Goal: Task Accomplishment & Management: Manage account settings

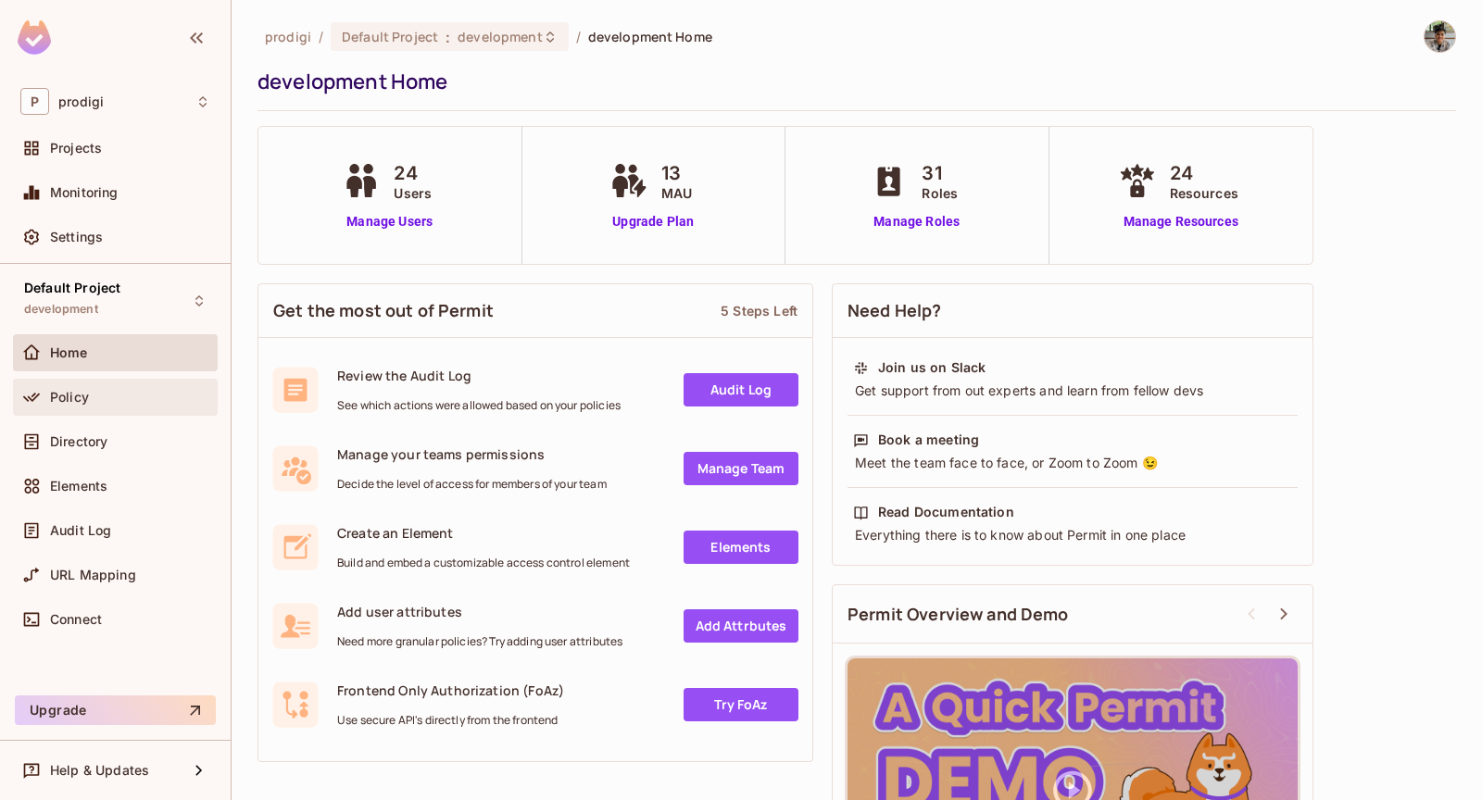
click at [89, 413] on div "Policy" at bounding box center [115, 397] width 205 height 37
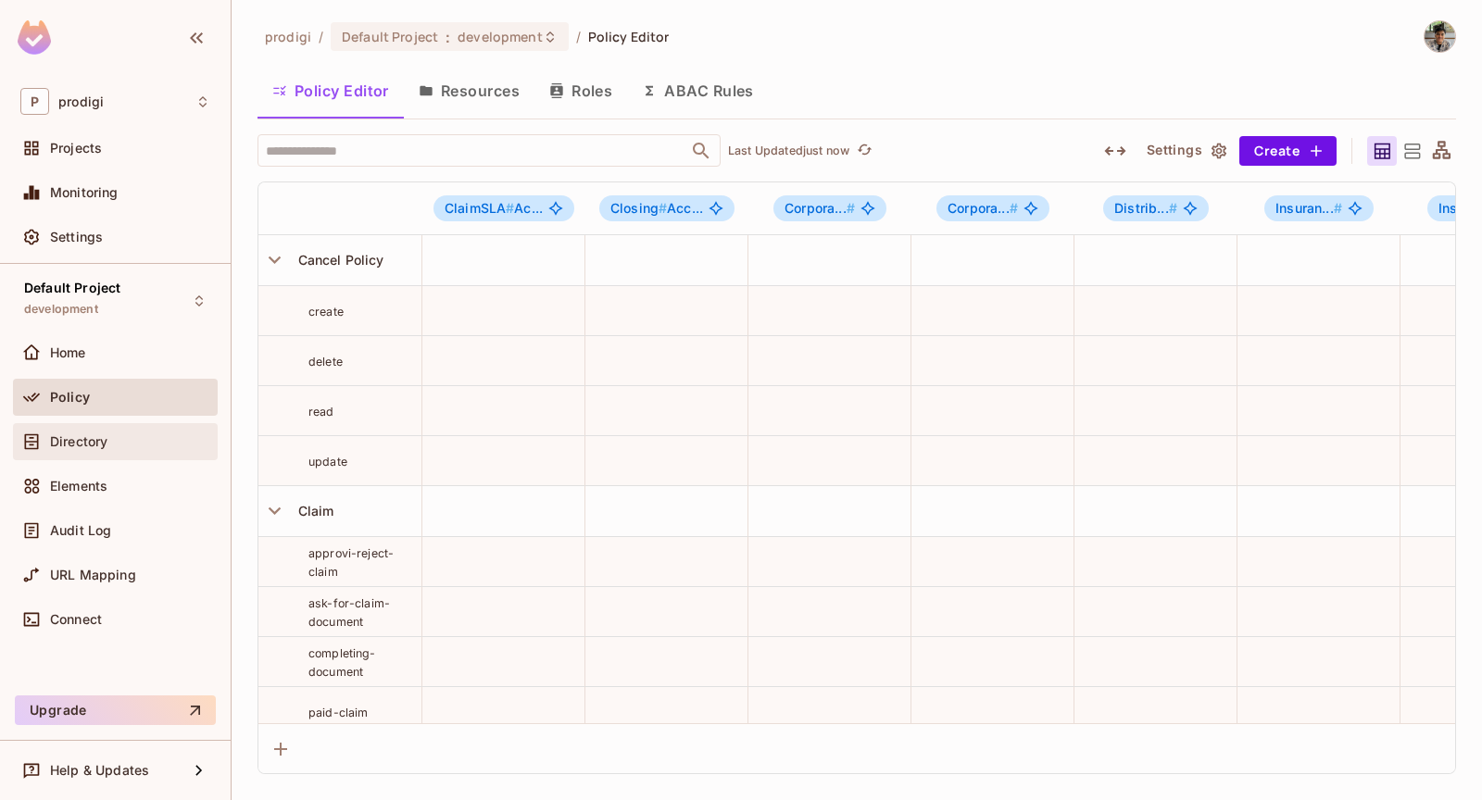
click at [72, 437] on span "Directory" at bounding box center [78, 441] width 57 height 15
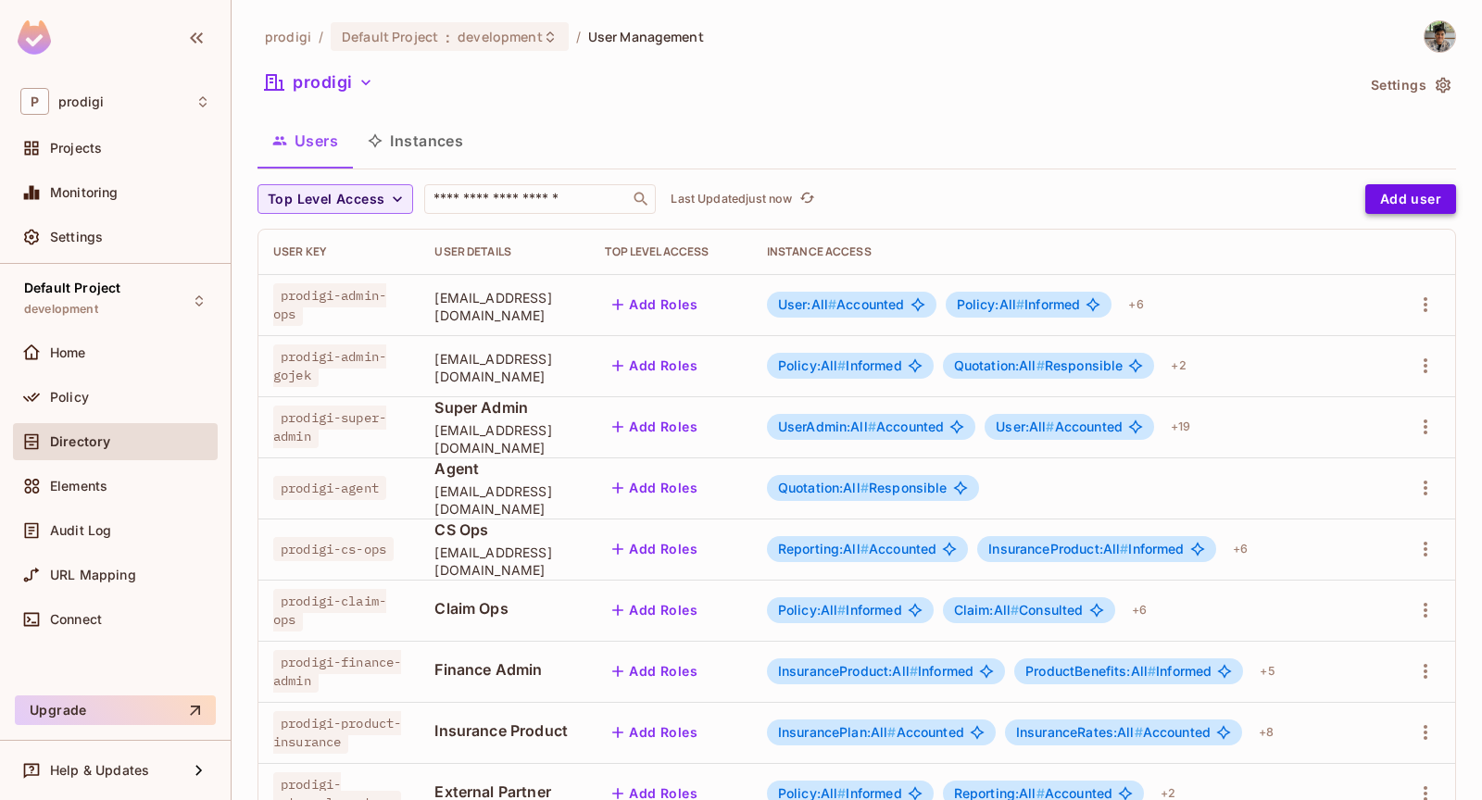
click at [1437, 206] on button "Add user" at bounding box center [1410, 199] width 91 height 30
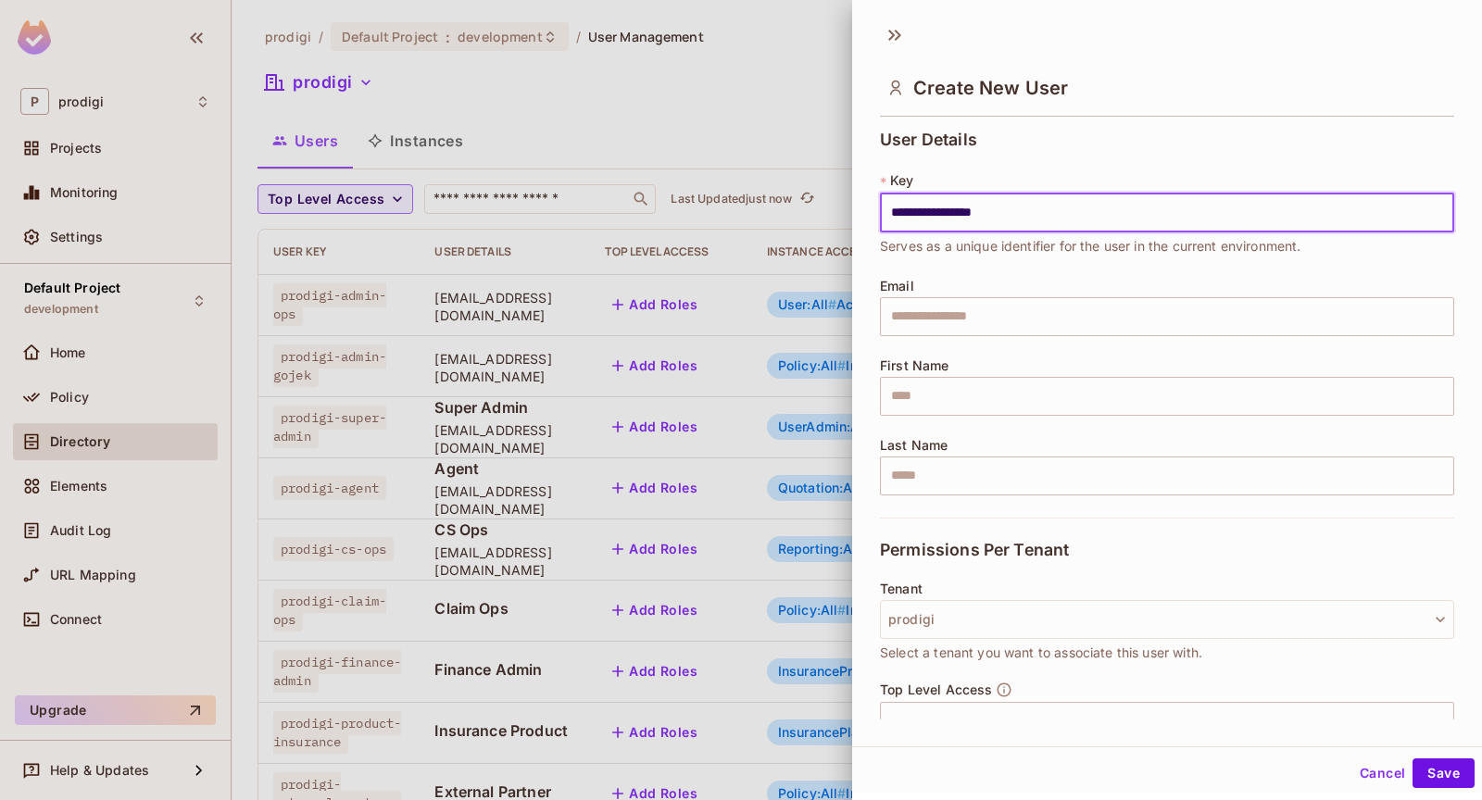
scroll to position [115, 0]
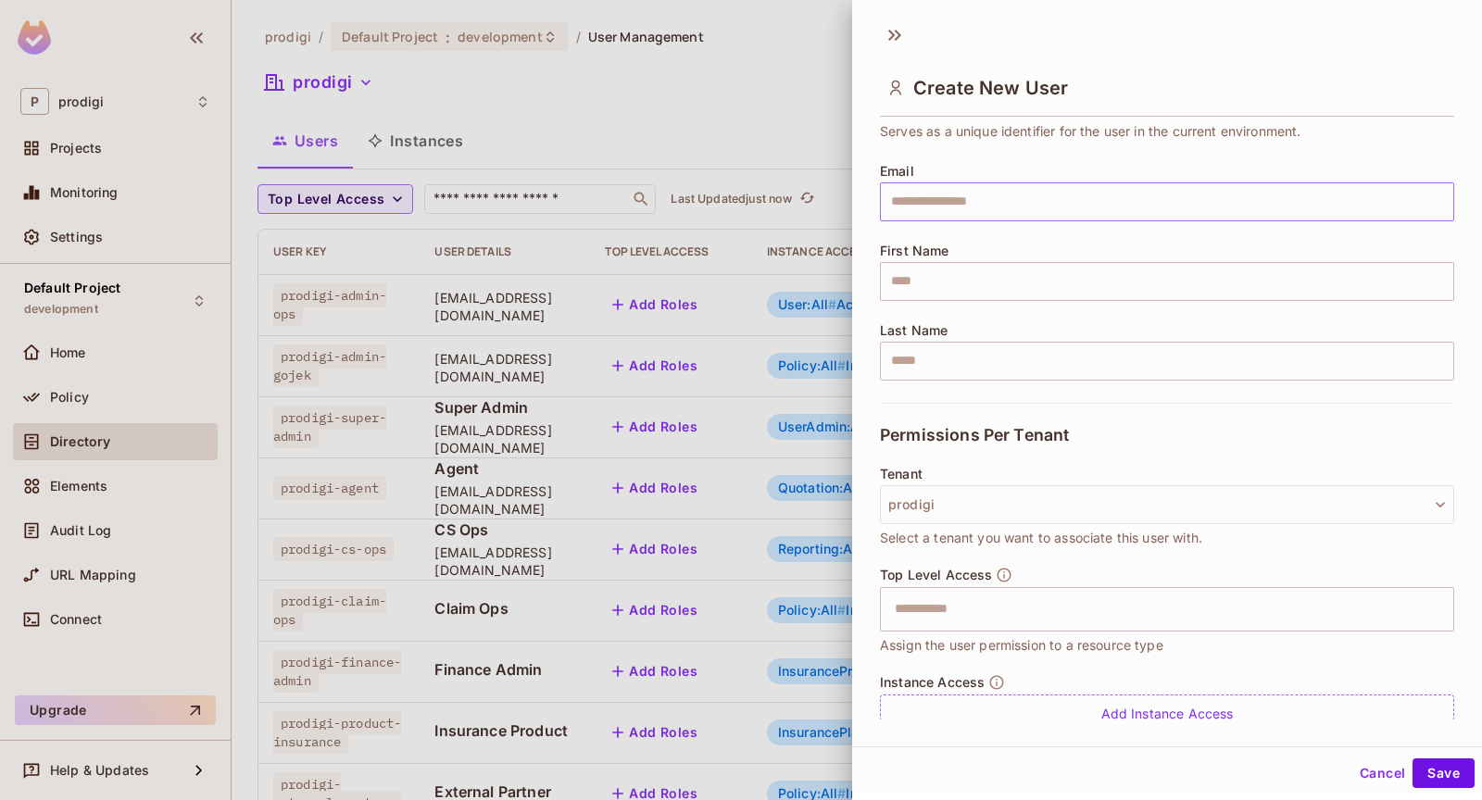
type input "**********"
click at [993, 207] on input "text" at bounding box center [1167, 201] width 574 height 39
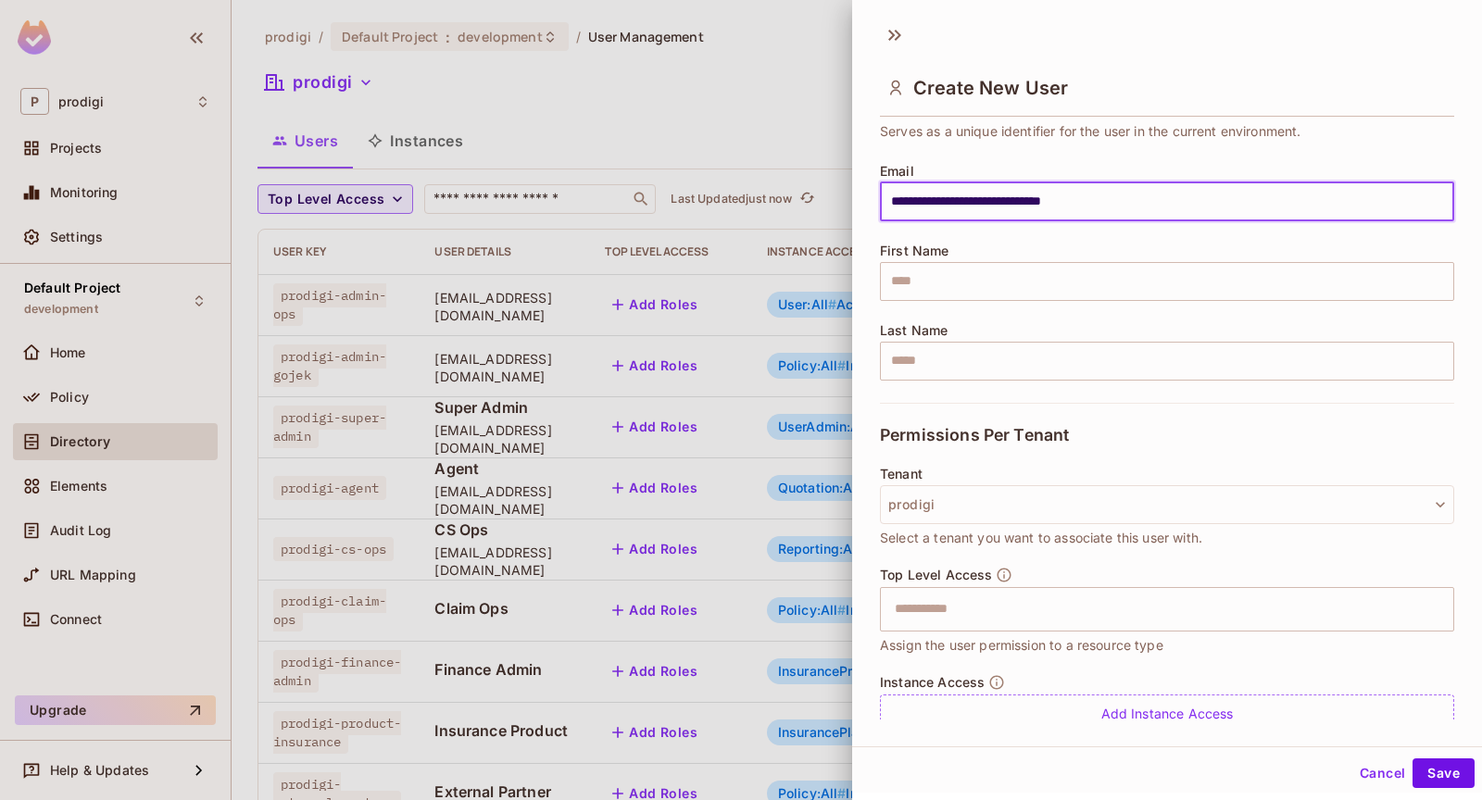
scroll to position [182, 0]
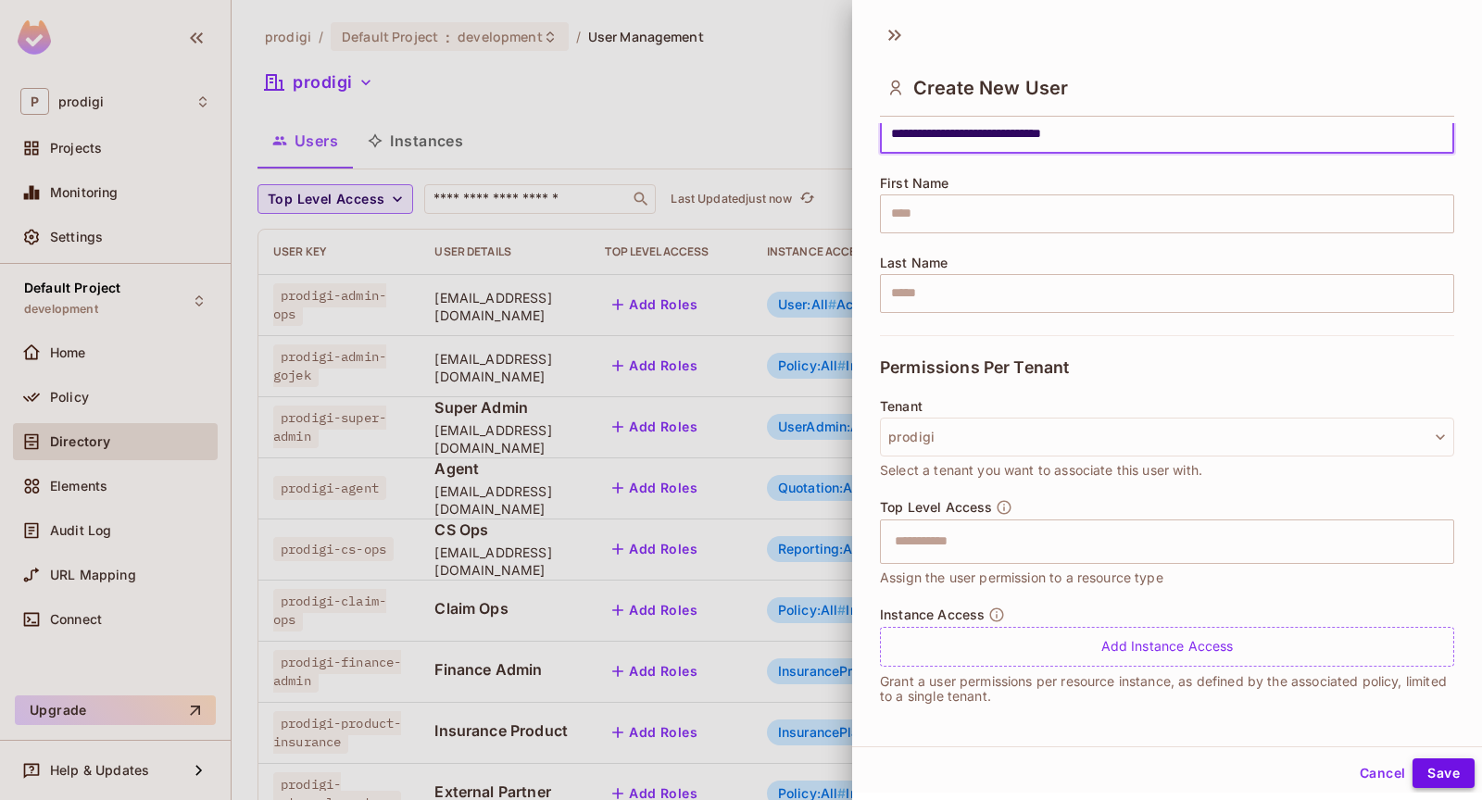
type input "**********"
click at [1429, 766] on button "Save" at bounding box center [1443, 774] width 62 height 30
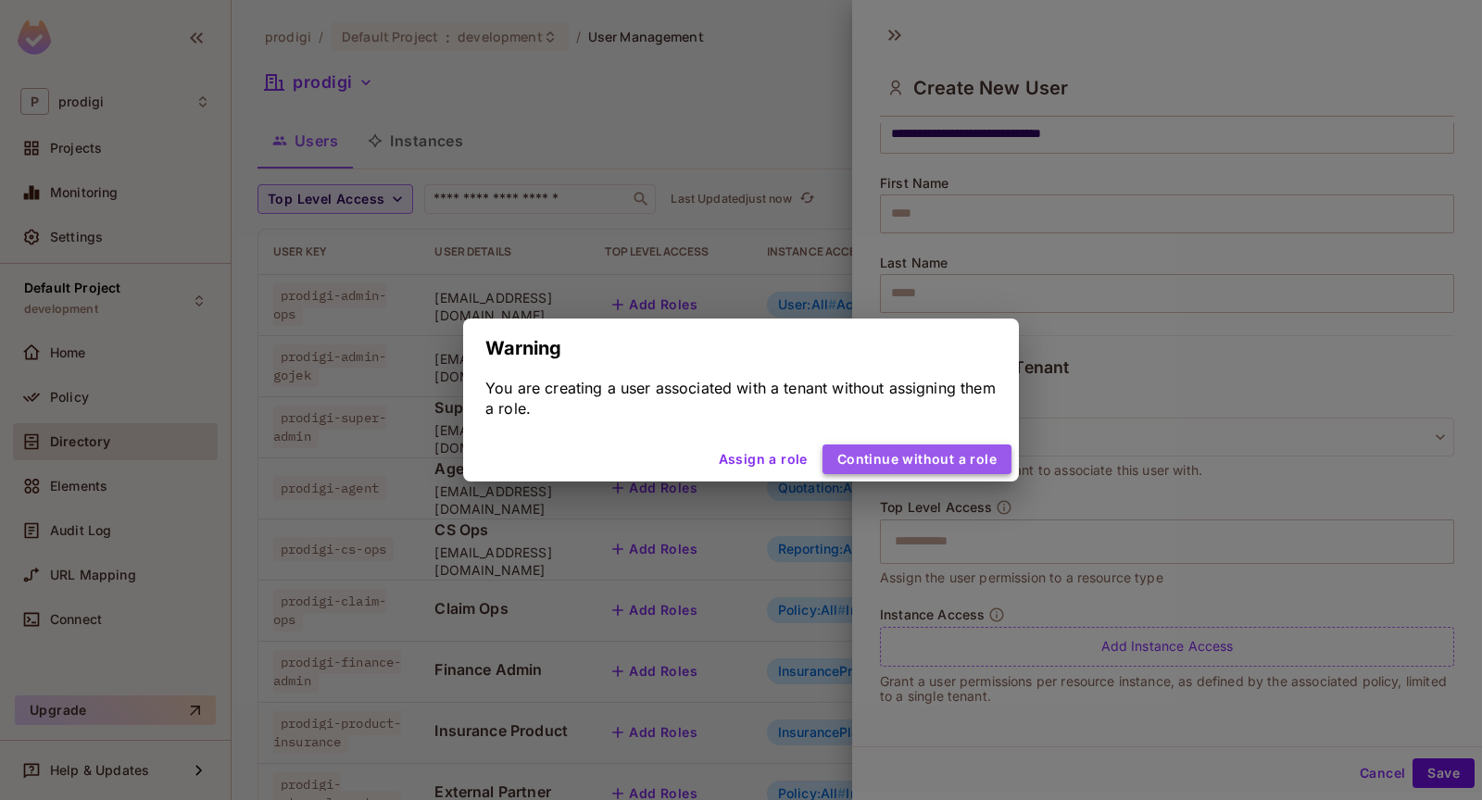
click at [929, 466] on button "Continue without a role" at bounding box center [916, 460] width 189 height 30
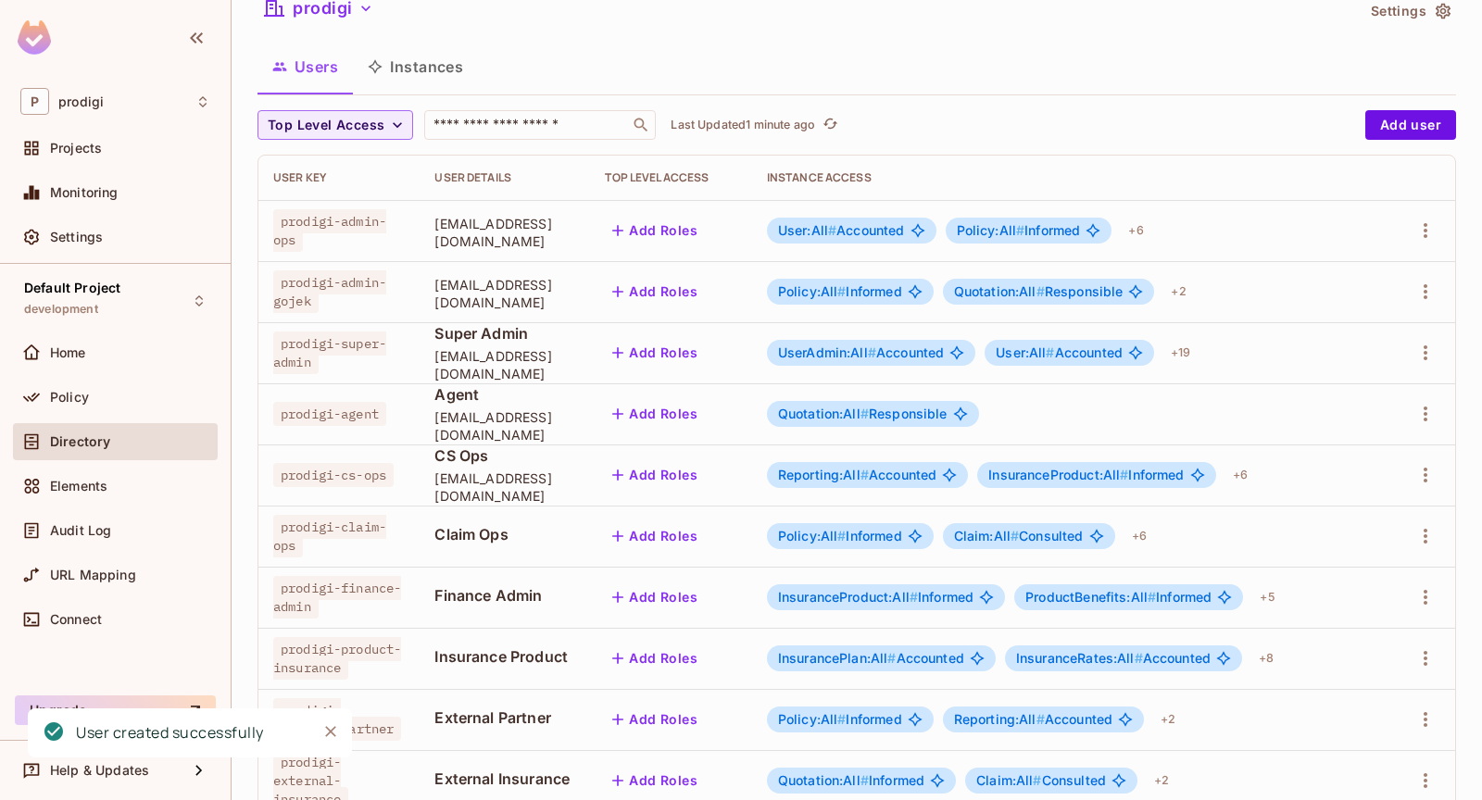
scroll to position [492, 0]
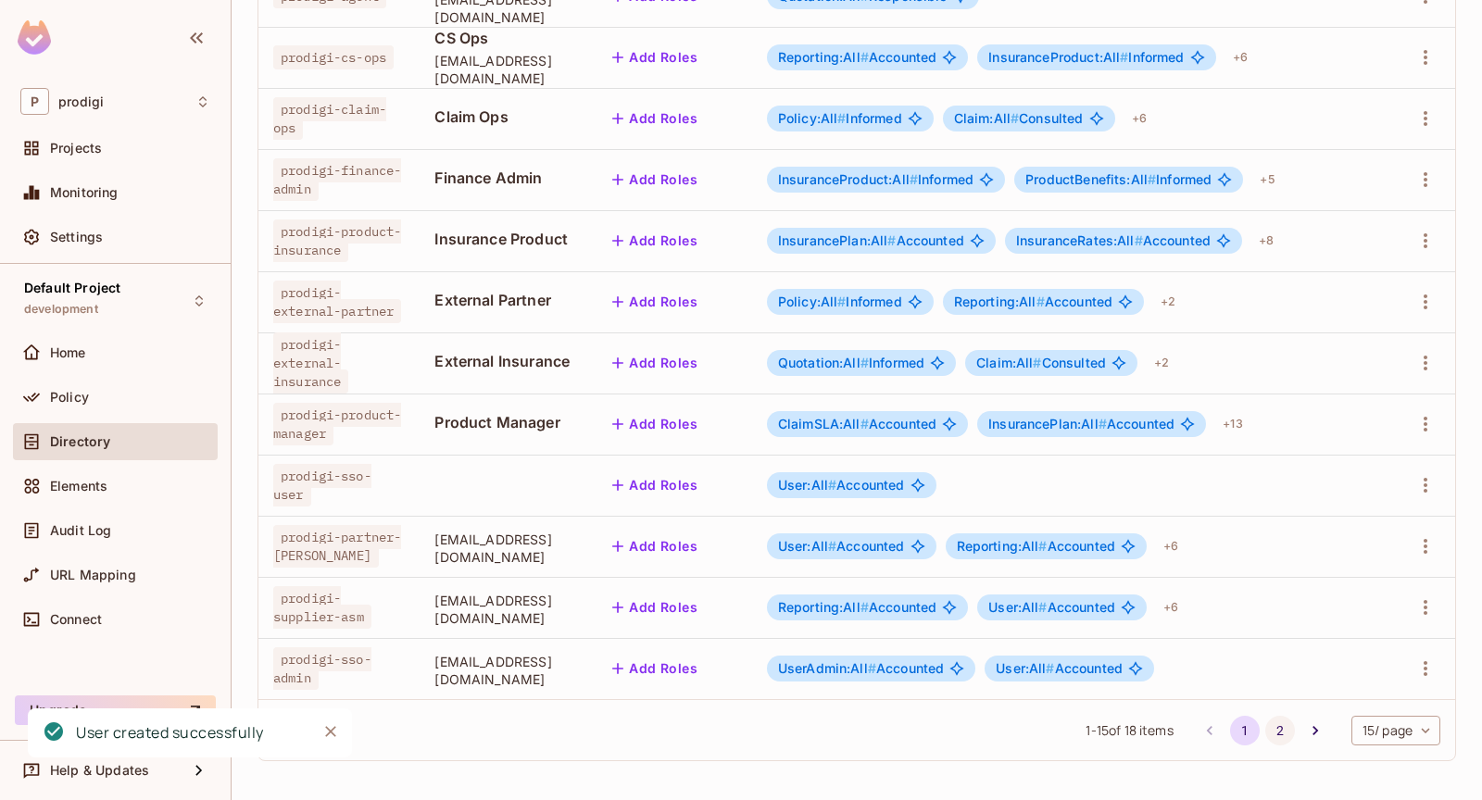
click at [1275, 718] on button "2" at bounding box center [1280, 731] width 30 height 30
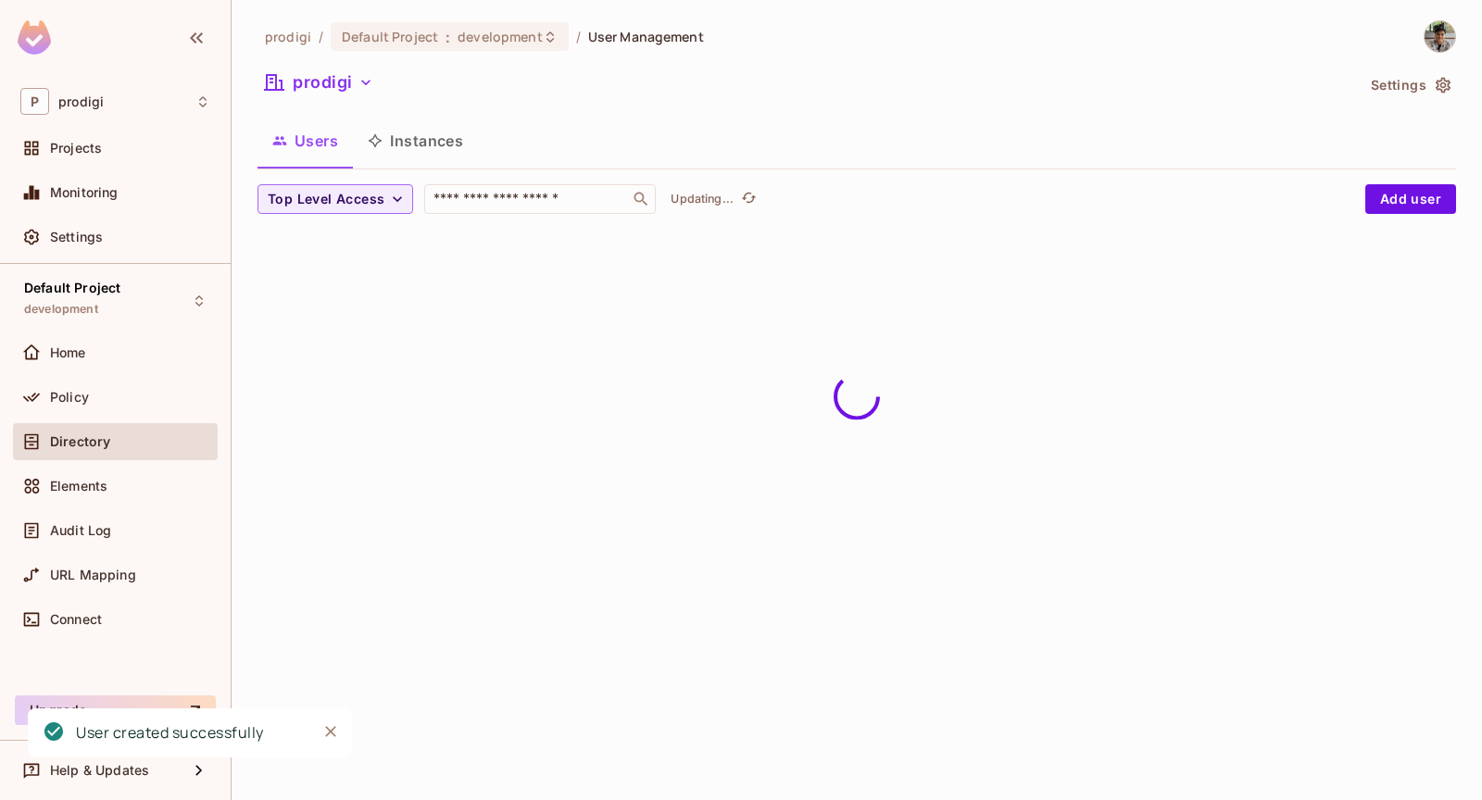
scroll to position [0, 0]
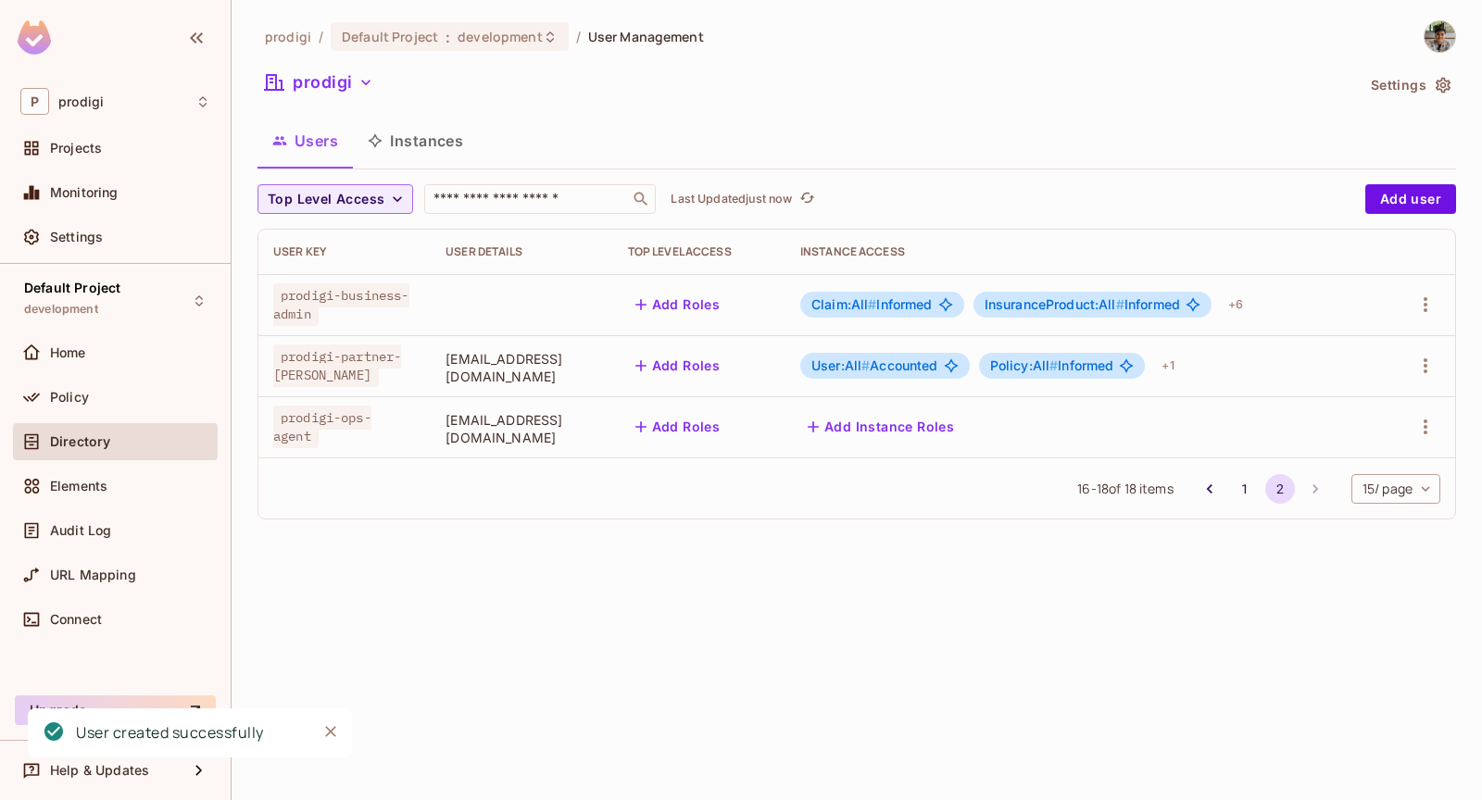
click at [907, 434] on button "Add Instance Roles" at bounding box center [880, 427] width 161 height 30
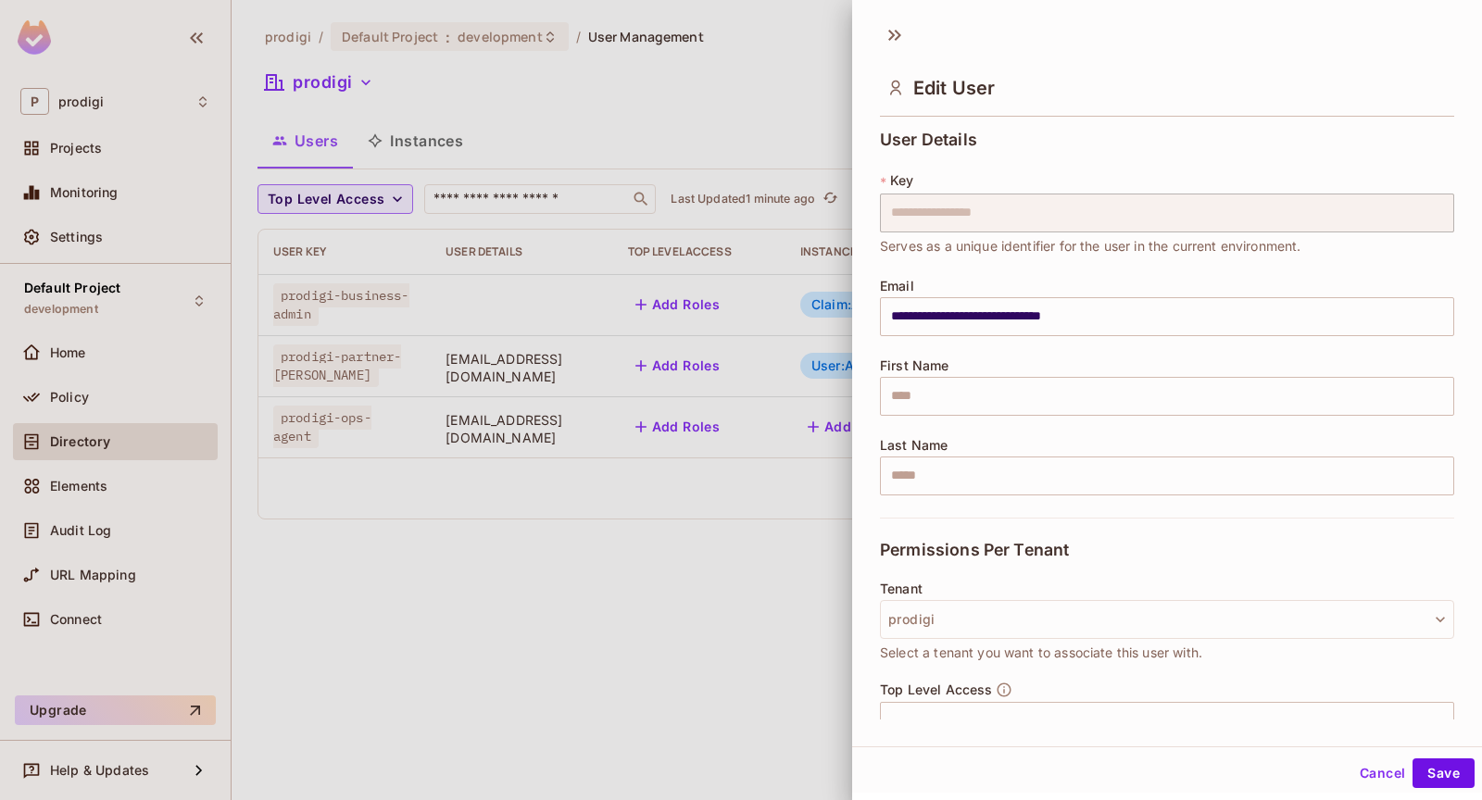
click at [571, 579] on div at bounding box center [741, 400] width 1482 height 800
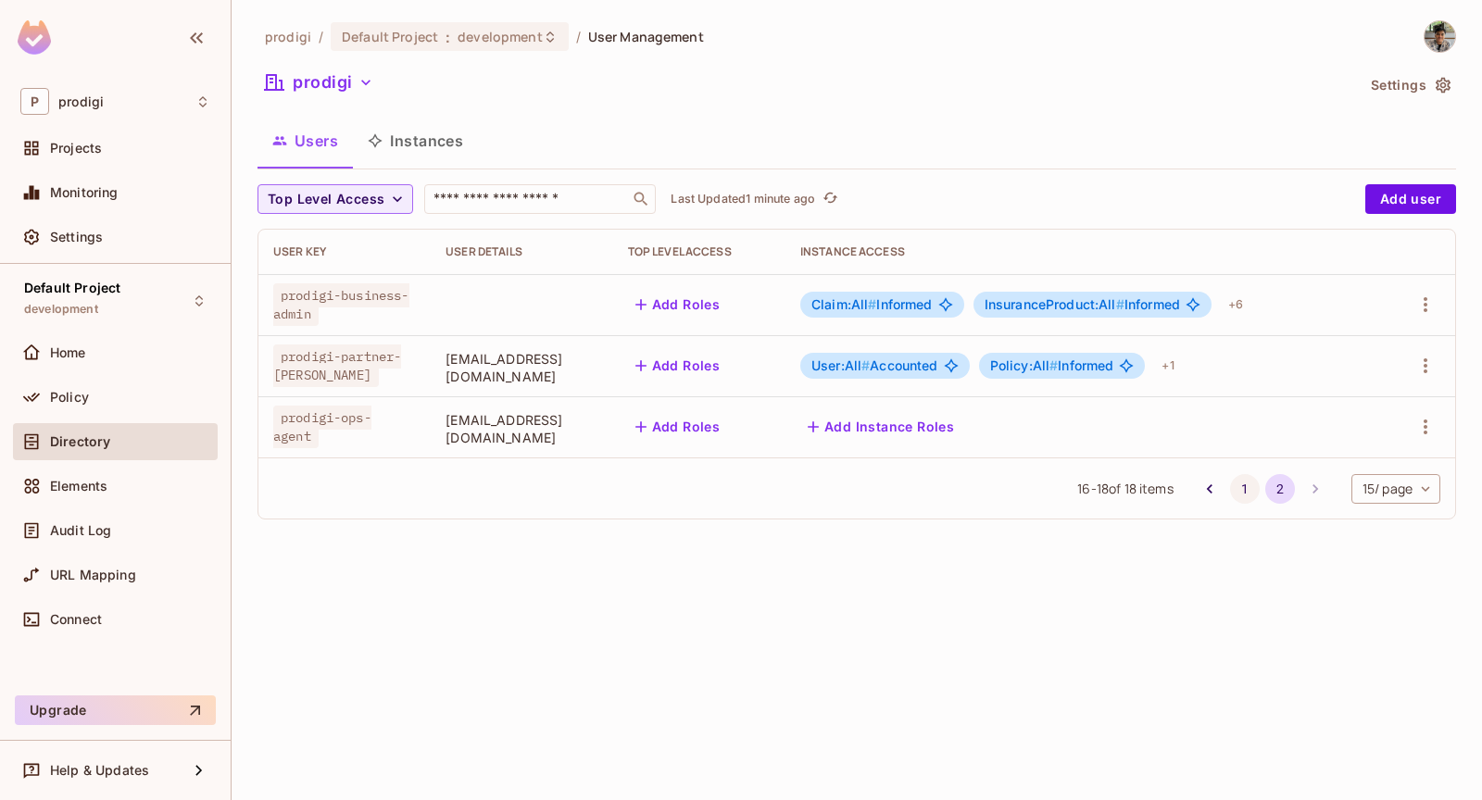
click at [1231, 493] on button "1" at bounding box center [1245, 489] width 30 height 30
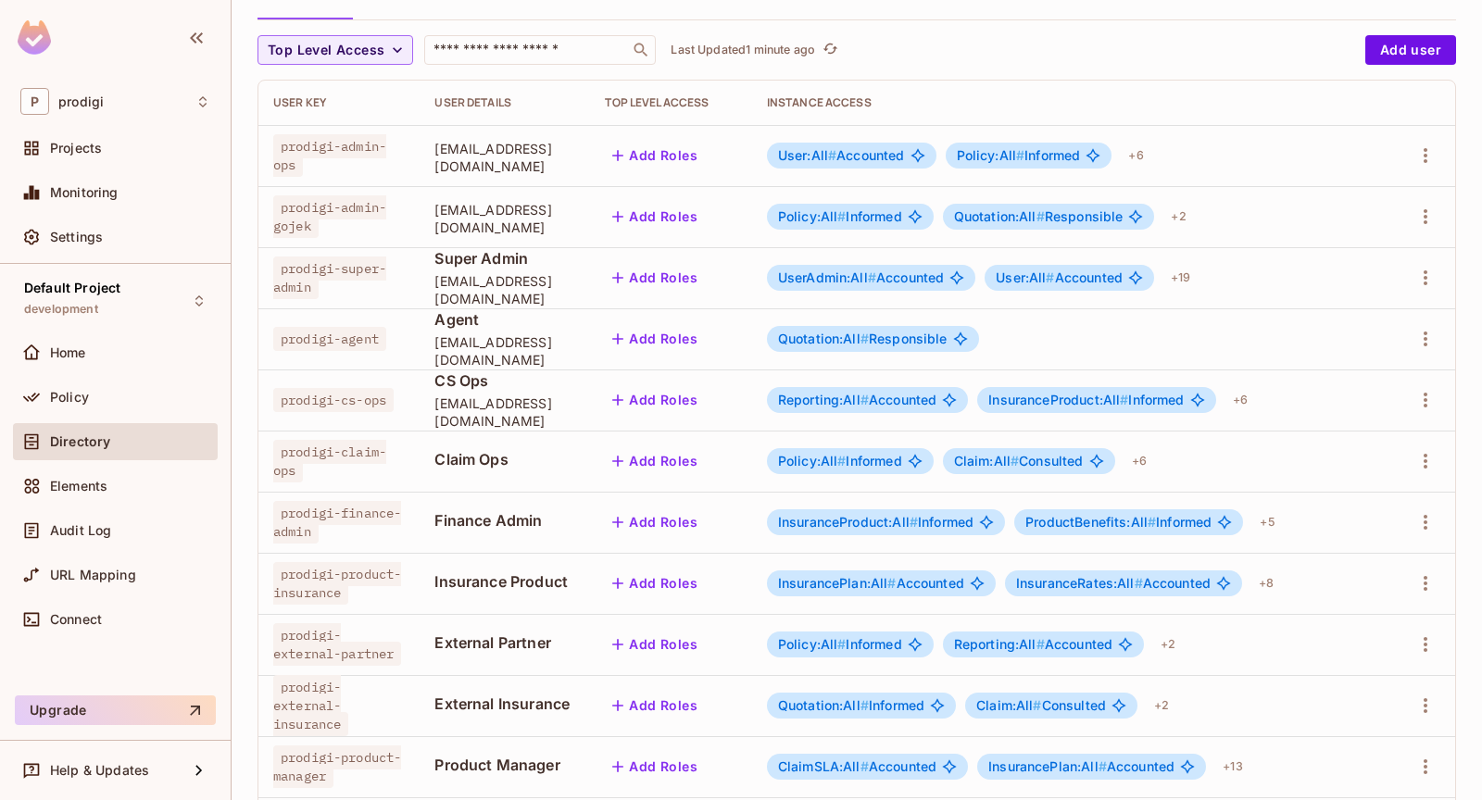
scroll to position [211, 0]
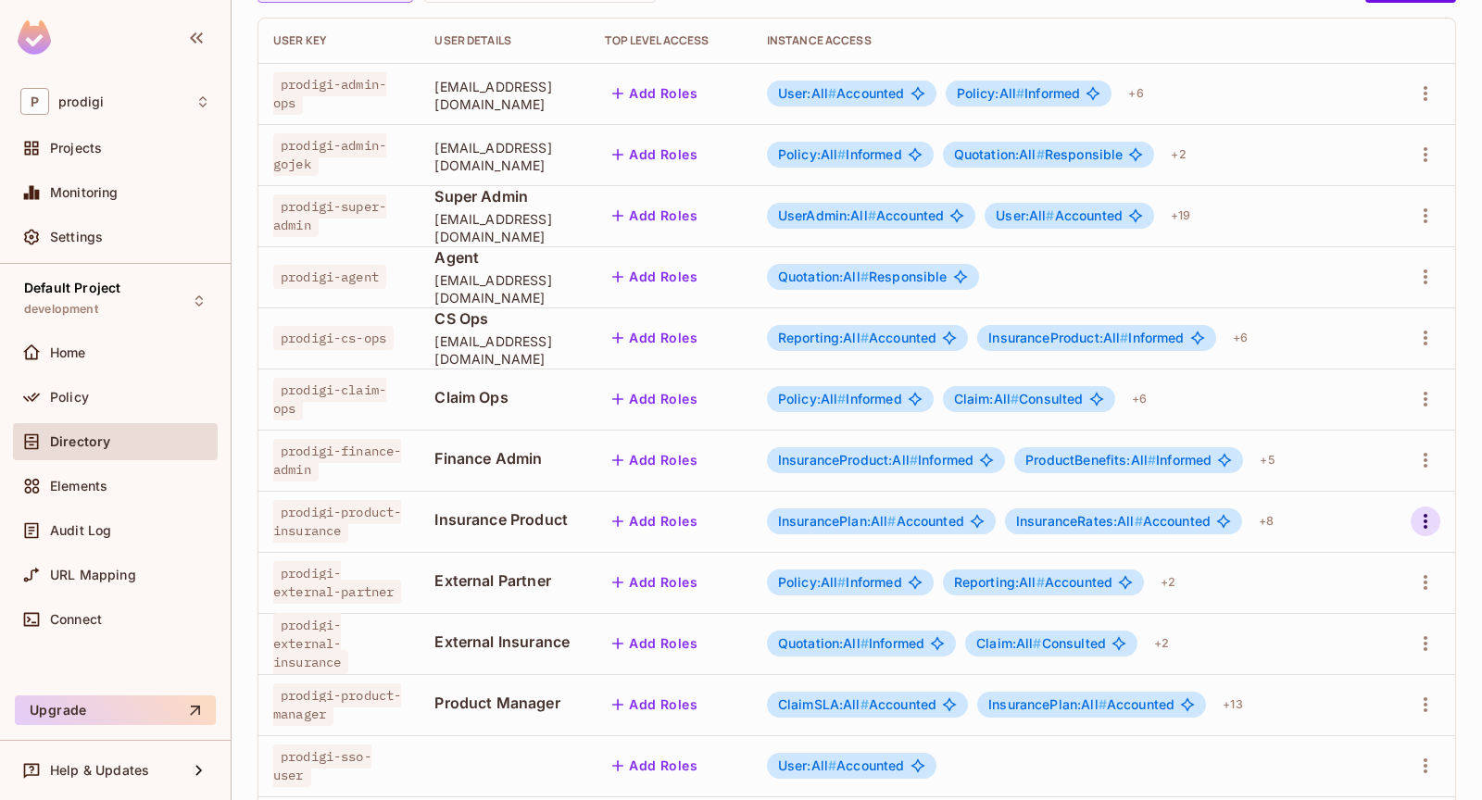
click at [1424, 526] on icon "button" at bounding box center [1426, 521] width 4 height 15
click at [1376, 493] on div at bounding box center [741, 400] width 1482 height 800
click at [1408, 635] on td at bounding box center [1420, 643] width 69 height 61
click at [1421, 635] on icon "button" at bounding box center [1425, 644] width 22 height 22
click at [1382, 664] on li "Edit" at bounding box center [1345, 676] width 164 height 41
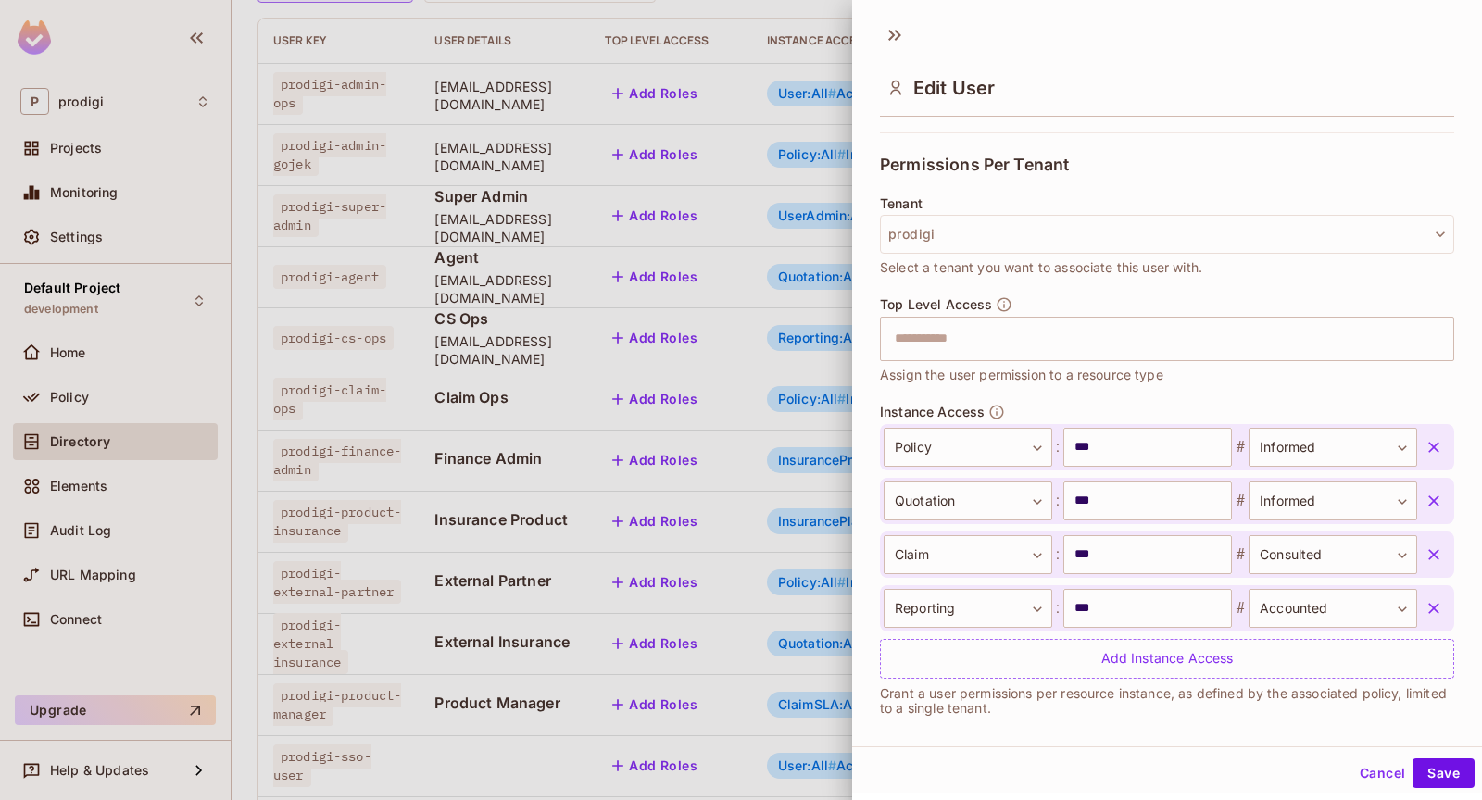
scroll to position [398, 0]
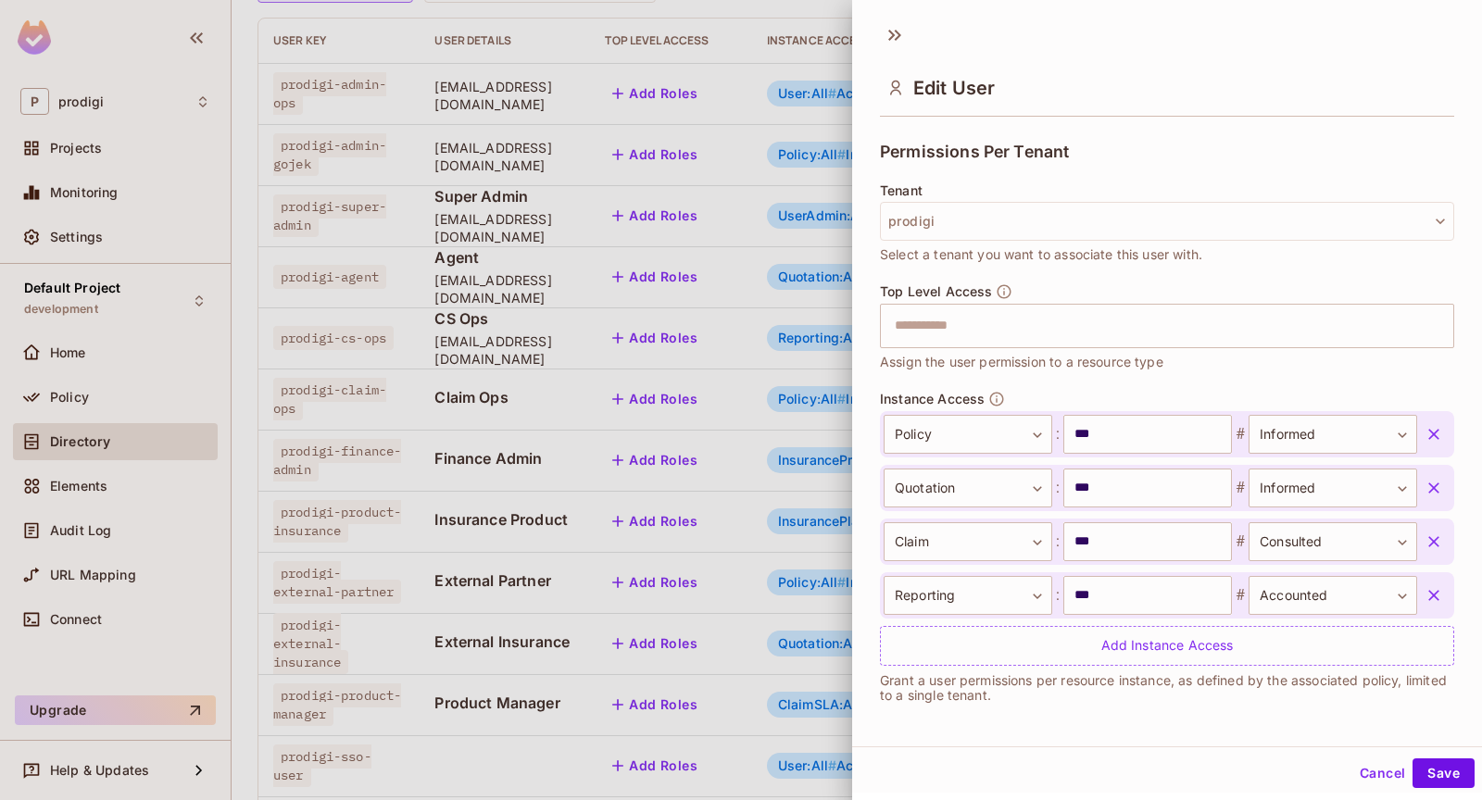
click at [832, 668] on div at bounding box center [741, 400] width 1482 height 800
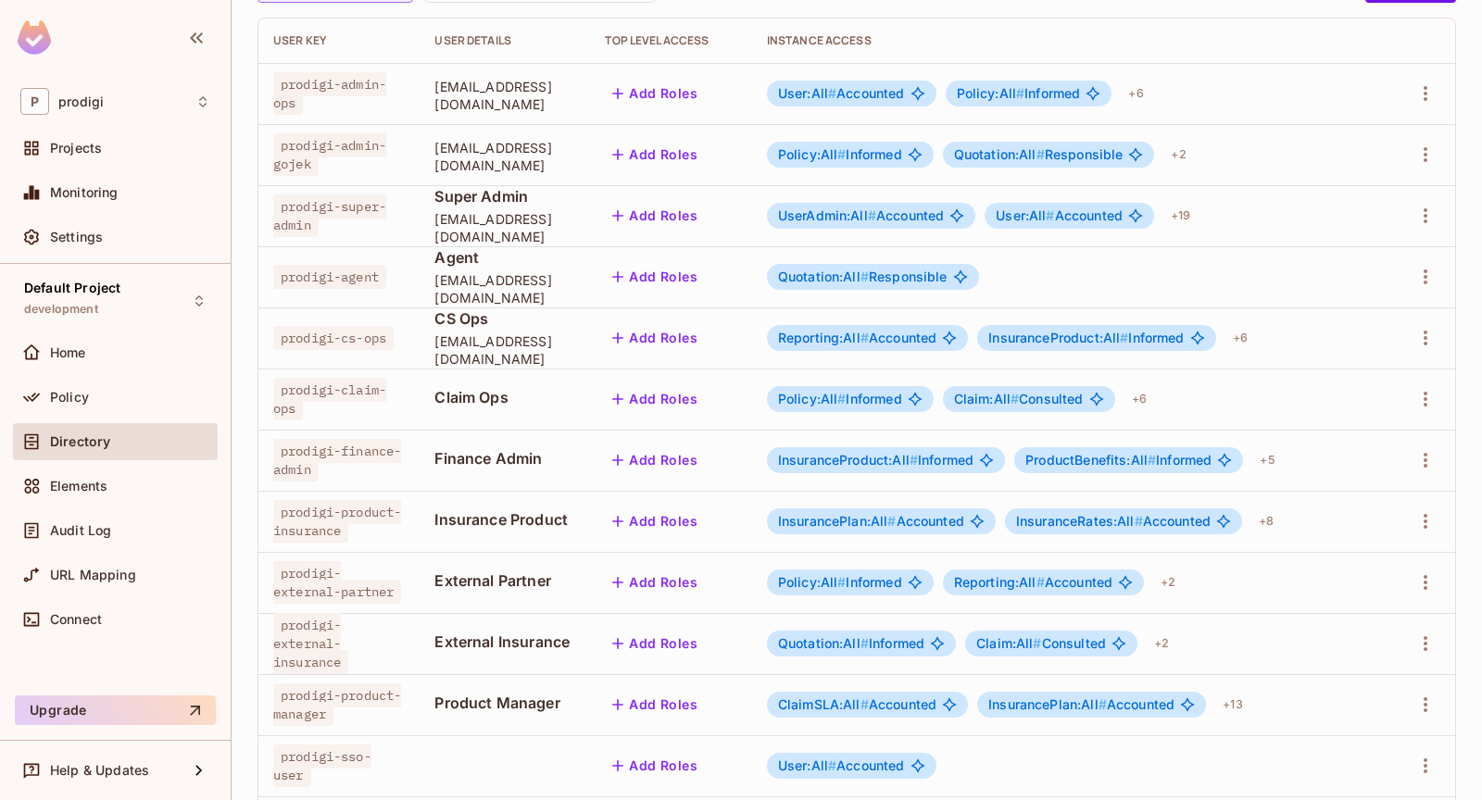
click at [869, 642] on span "Quotation:All #" at bounding box center [823, 643] width 91 height 16
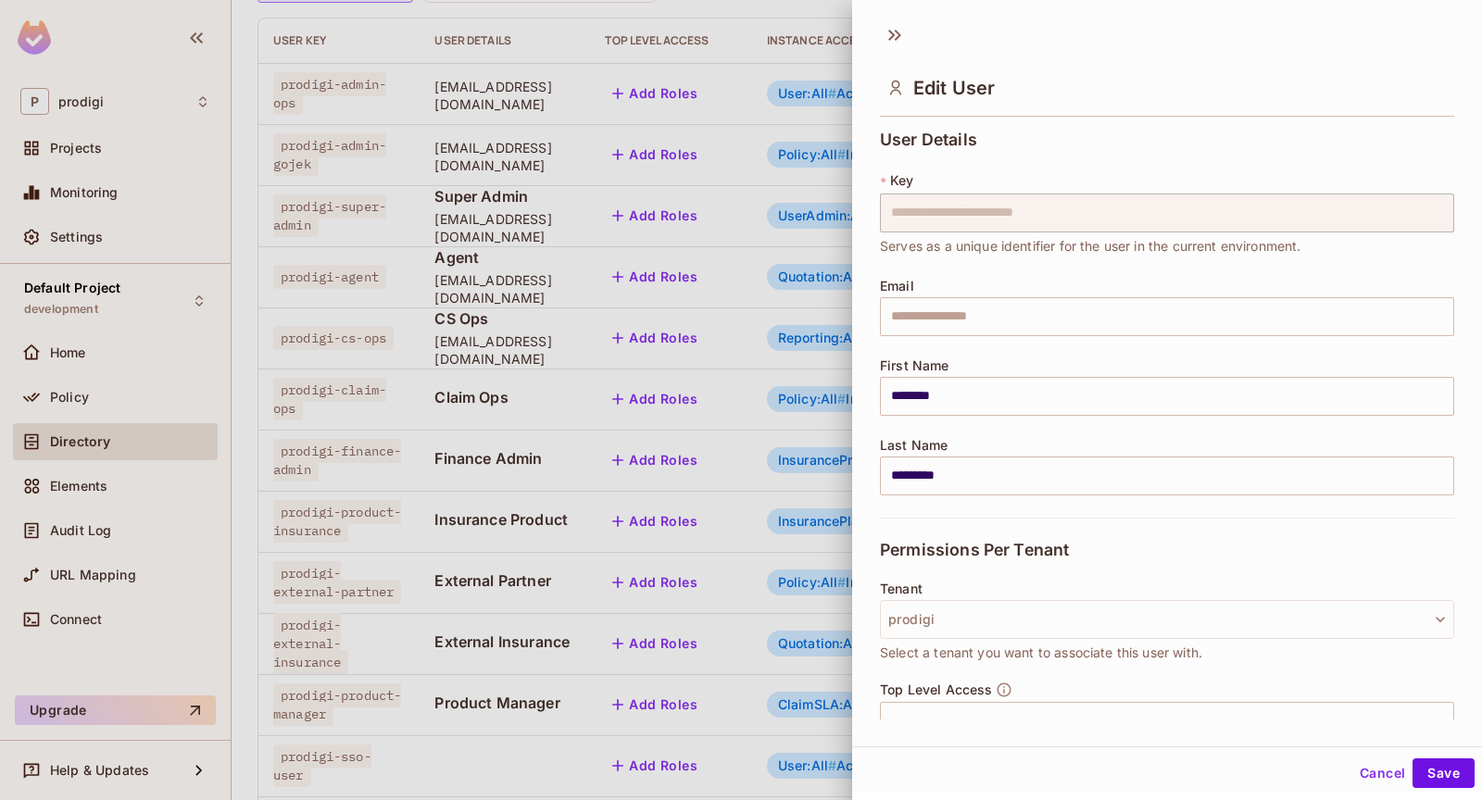
click at [908, 643] on span "Select a tenant you want to associate this user with." at bounding box center [1041, 653] width 322 height 20
click at [812, 594] on div at bounding box center [741, 400] width 1482 height 800
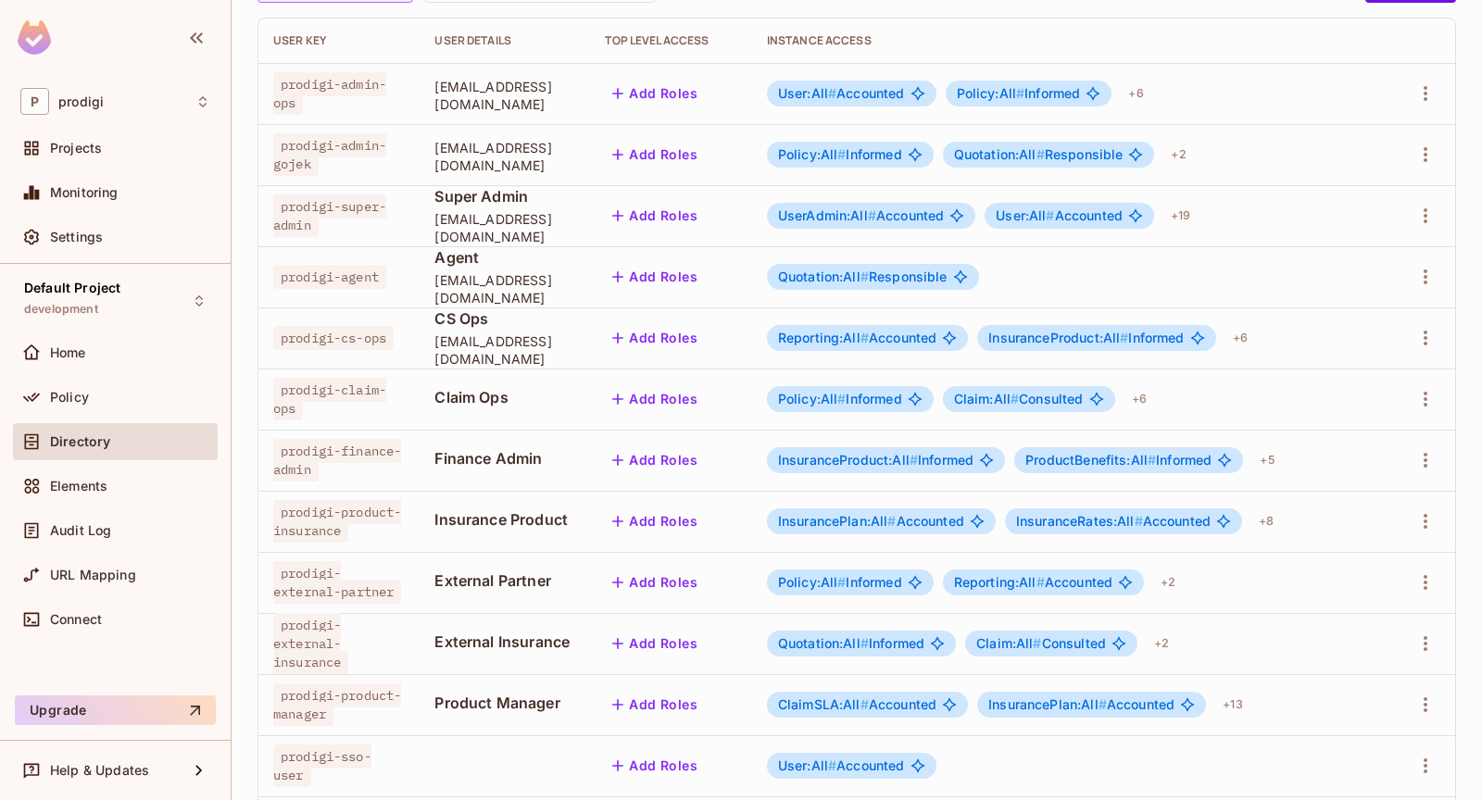
click at [897, 520] on span "InsurancePlan:All #" at bounding box center [837, 521] width 119 height 16
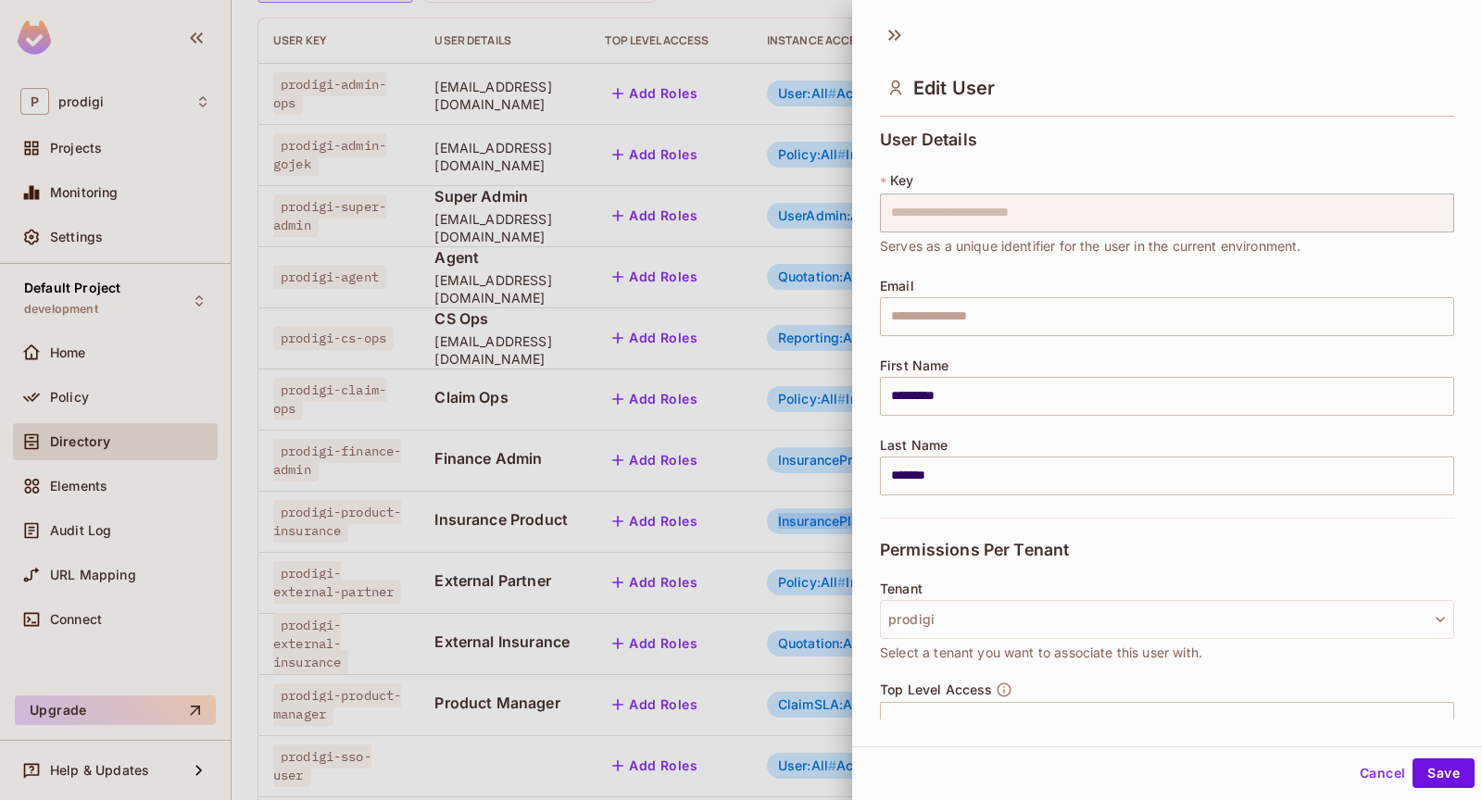
click at [885, 520] on div "Permissions Per Tenant" at bounding box center [1167, 550] width 574 height 64
click at [839, 556] on div at bounding box center [741, 400] width 1482 height 800
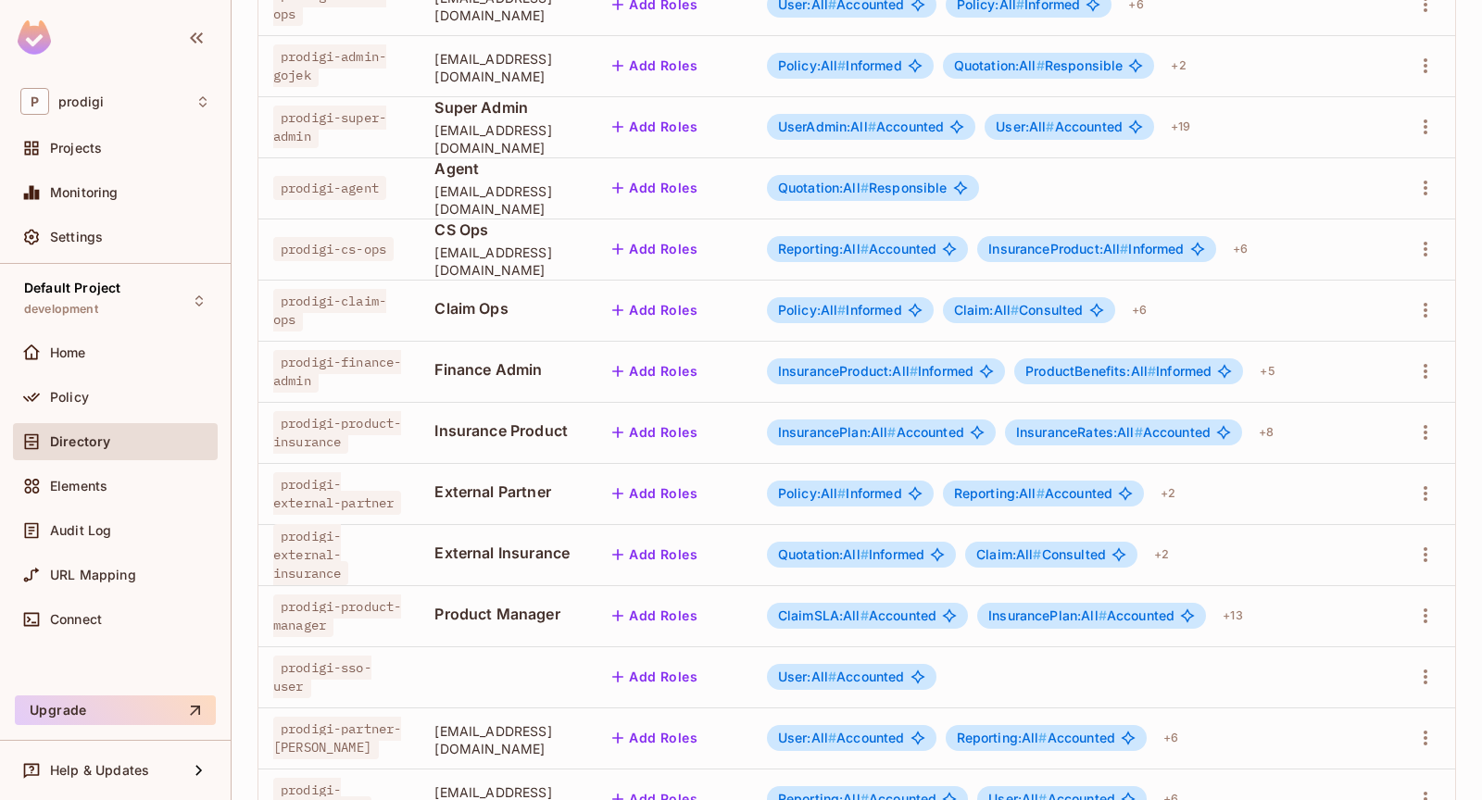
scroll to position [301, 0]
click at [1183, 495] on div "+ 2" at bounding box center [1168, 493] width 30 height 30
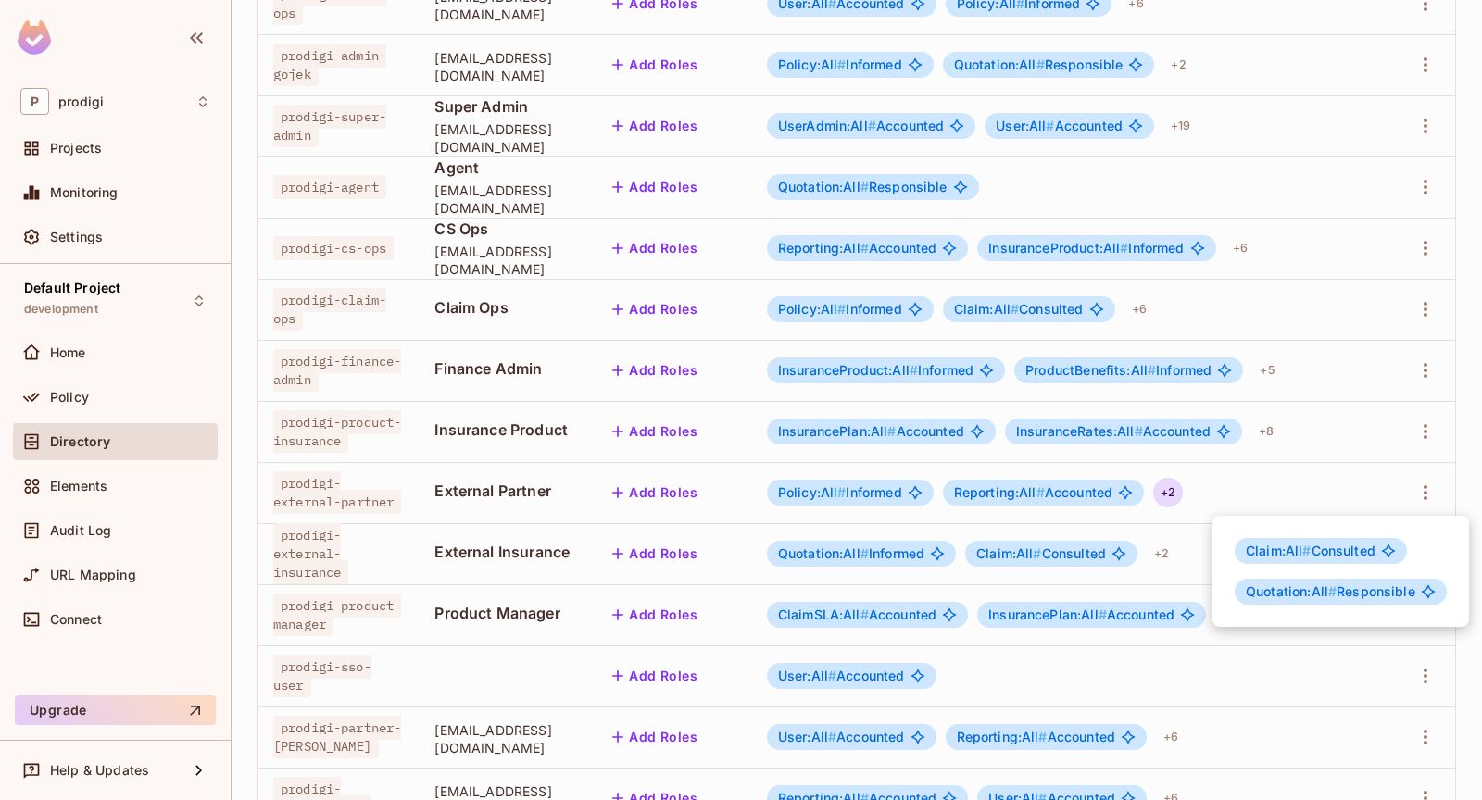
click at [1258, 468] on div at bounding box center [741, 400] width 1482 height 800
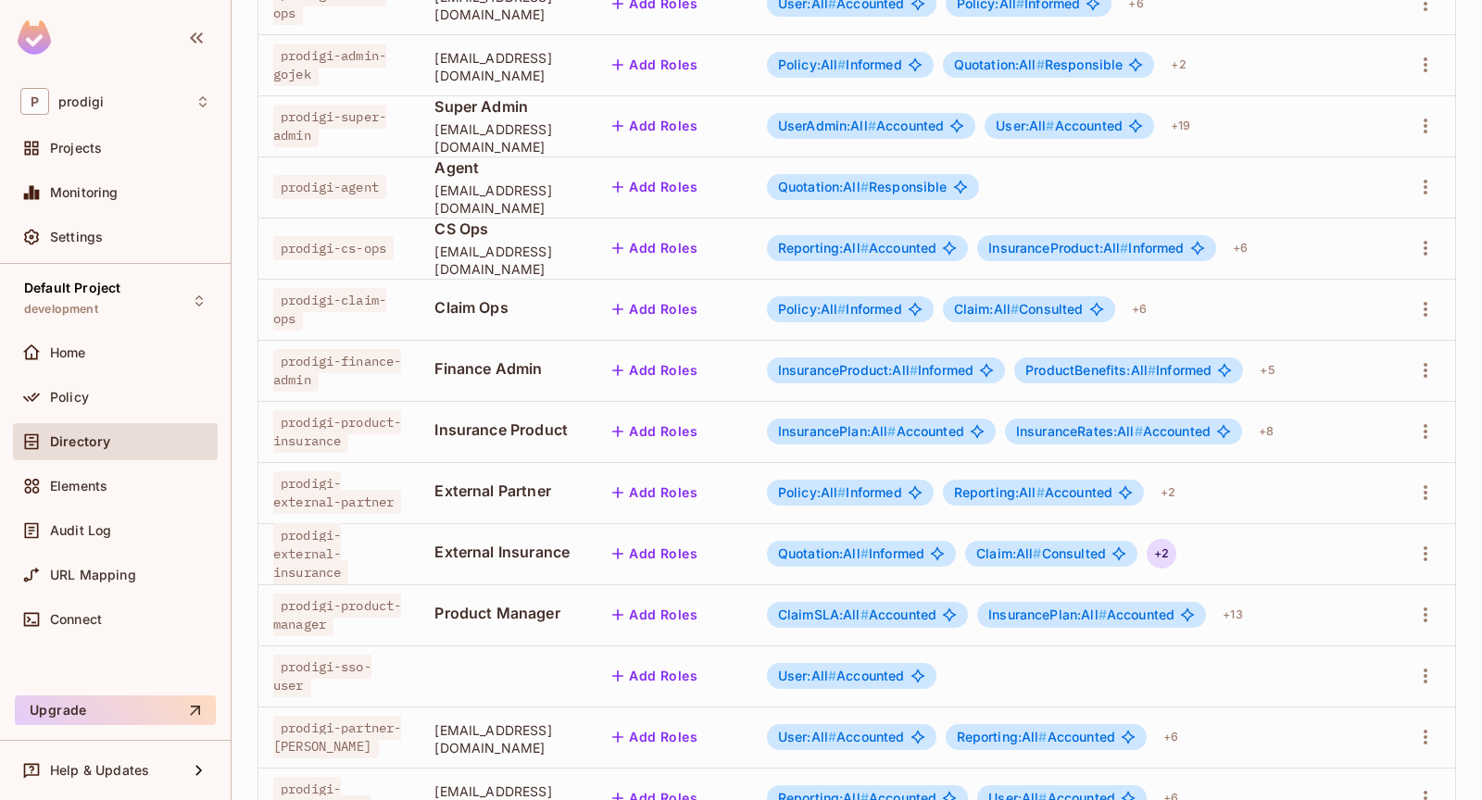
click at [1176, 548] on div "+ 2" at bounding box center [1162, 554] width 30 height 30
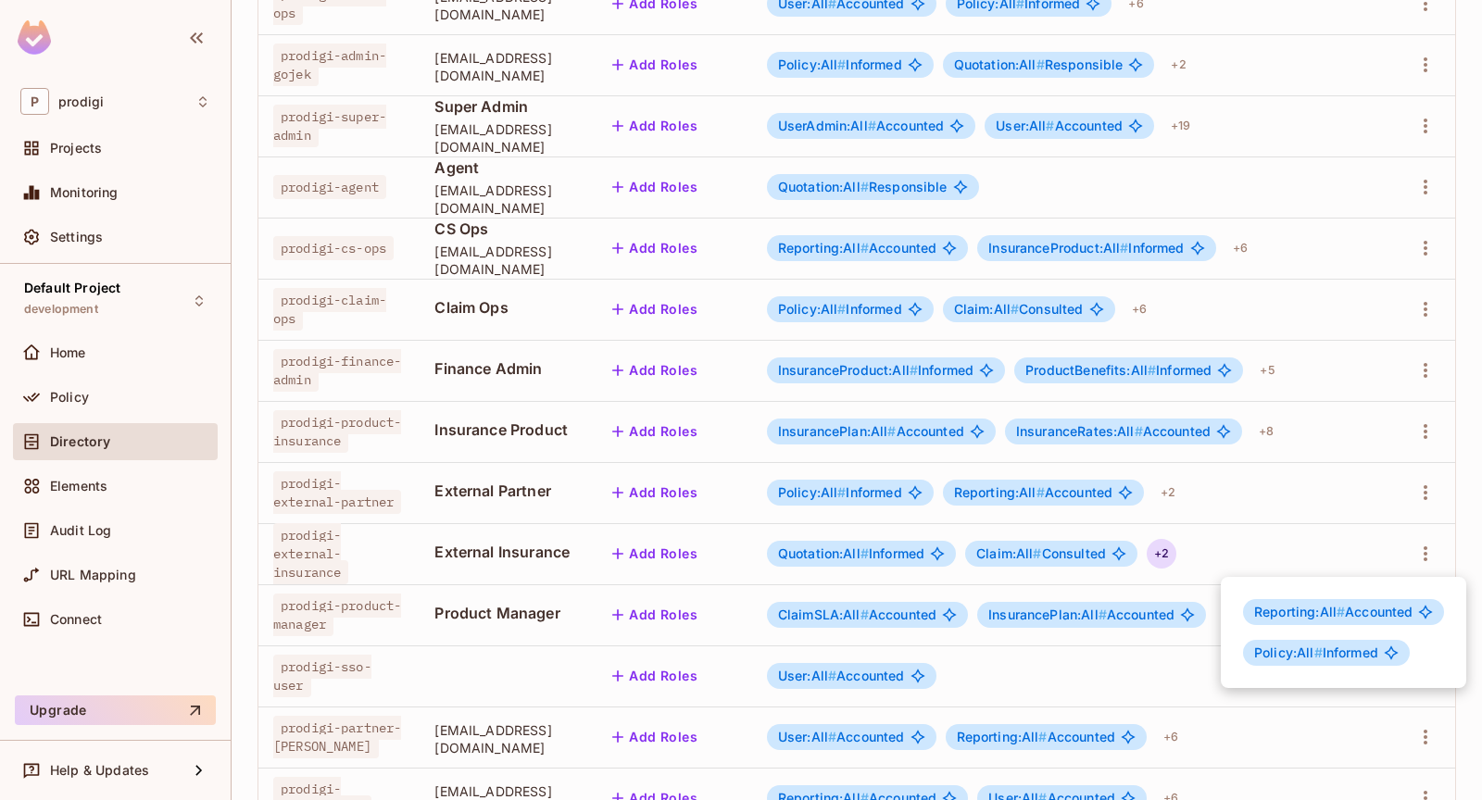
click at [1254, 498] on div at bounding box center [741, 400] width 1482 height 800
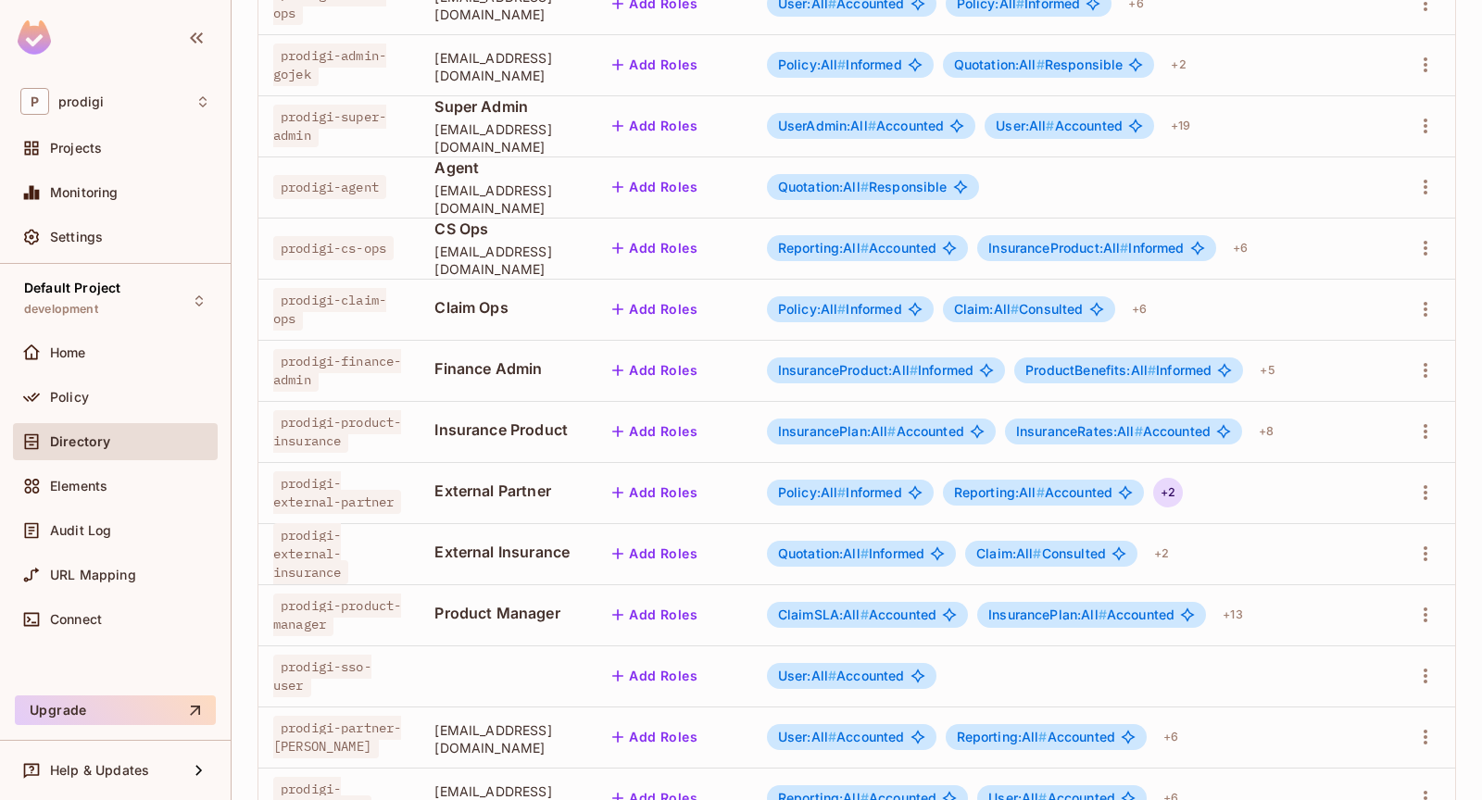
click at [1183, 495] on div "+ 2" at bounding box center [1168, 493] width 30 height 30
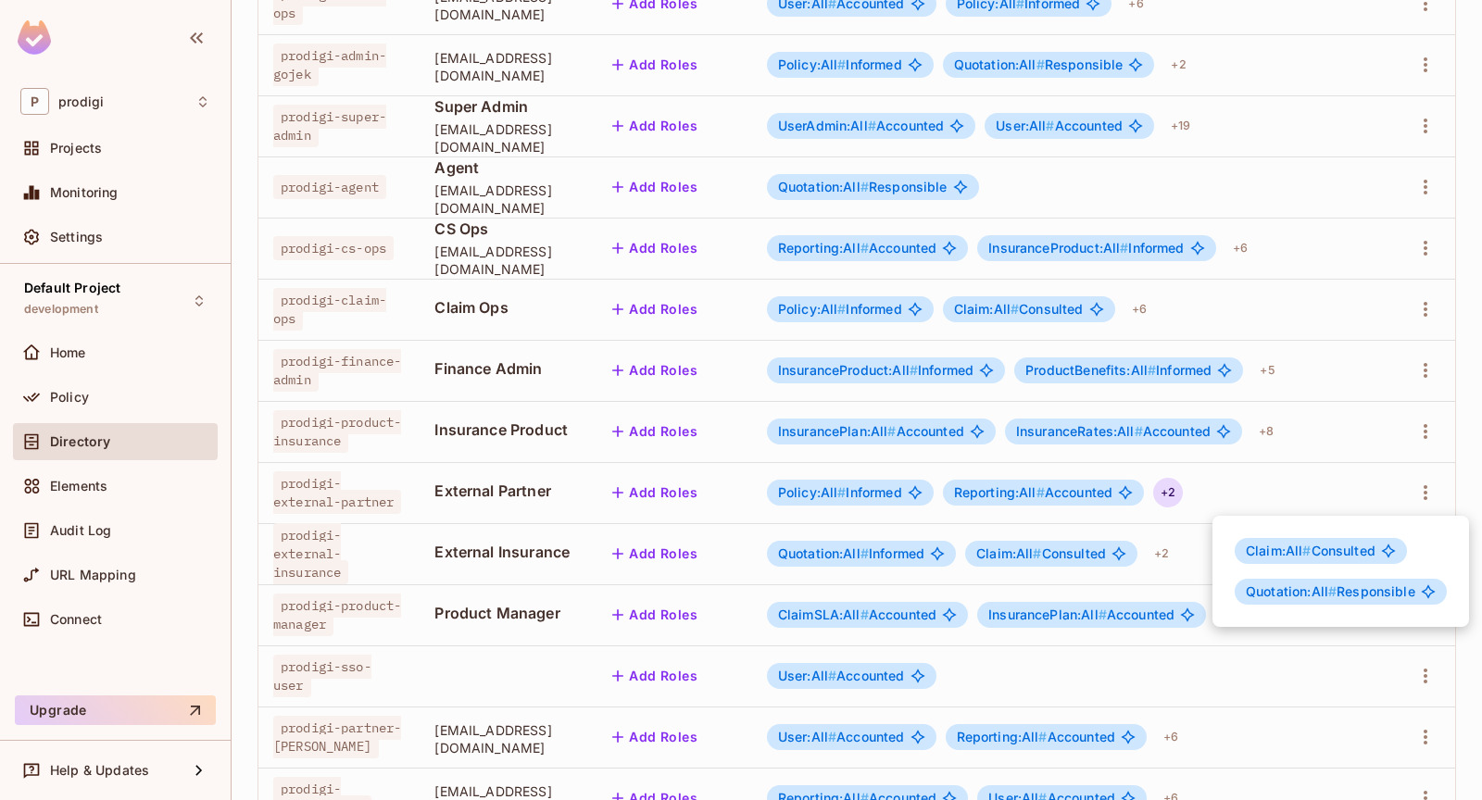
click at [1259, 509] on div at bounding box center [741, 400] width 1482 height 800
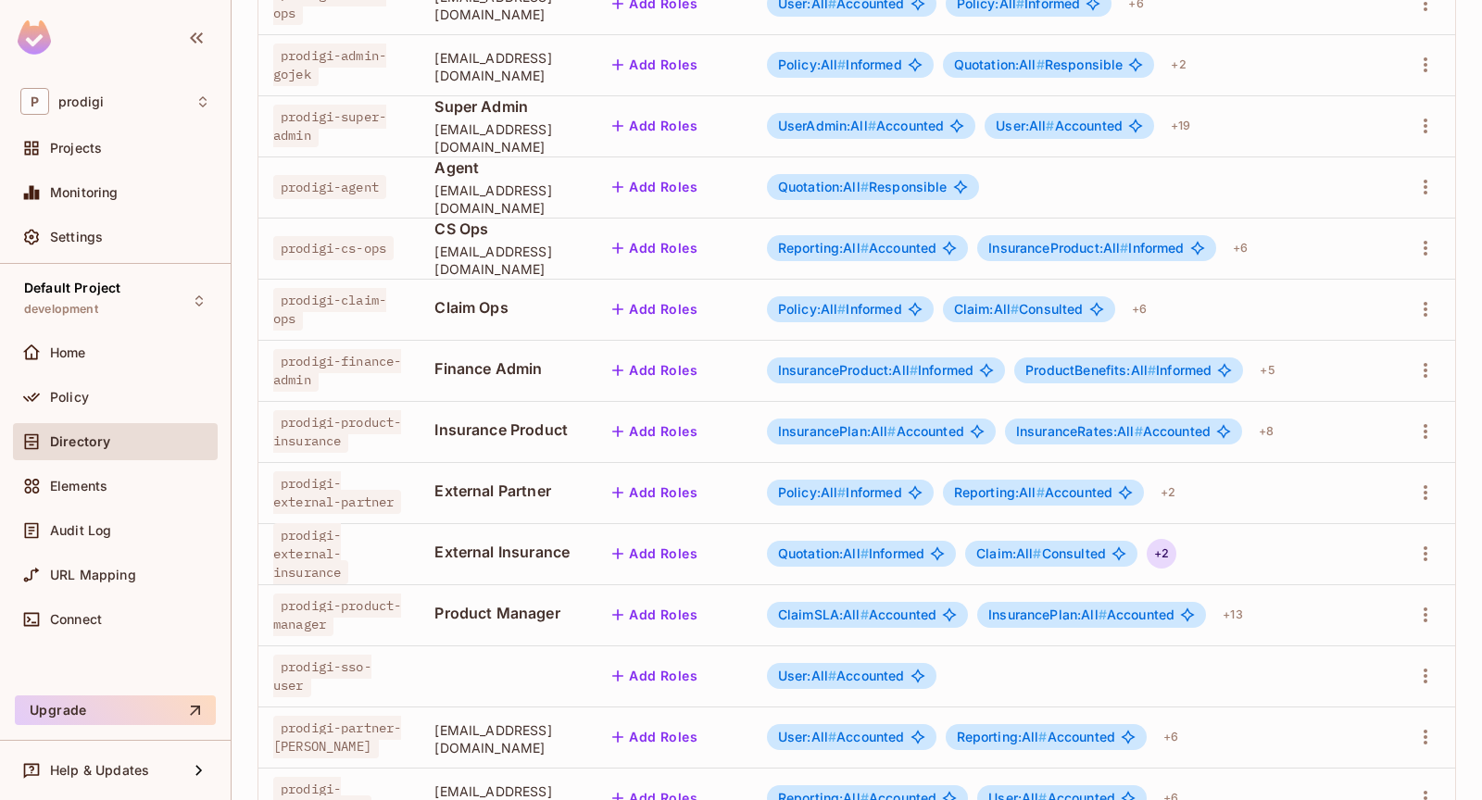
click at [1176, 558] on div "+ 2" at bounding box center [1162, 554] width 30 height 30
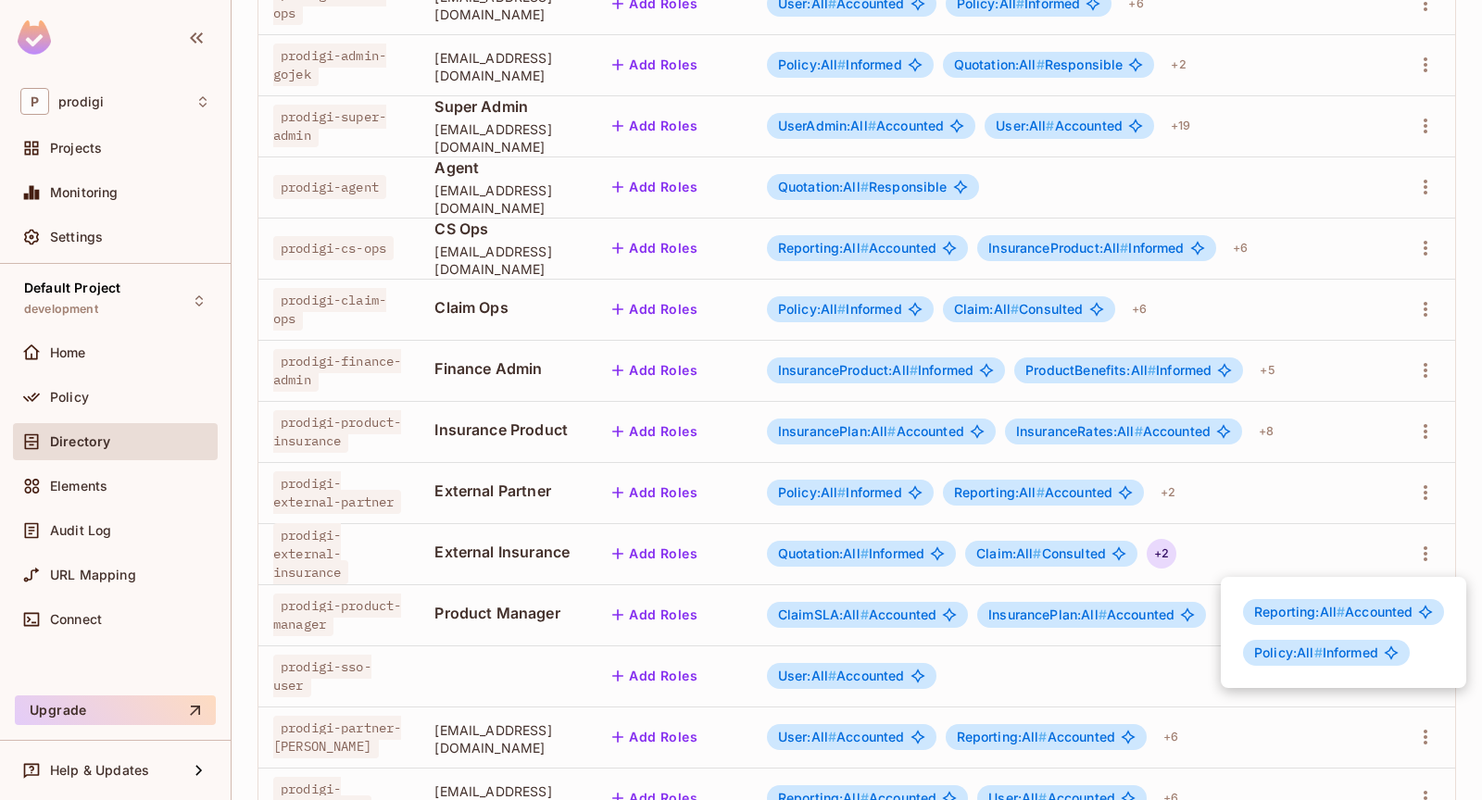
click at [1261, 511] on div at bounding box center [741, 400] width 1482 height 800
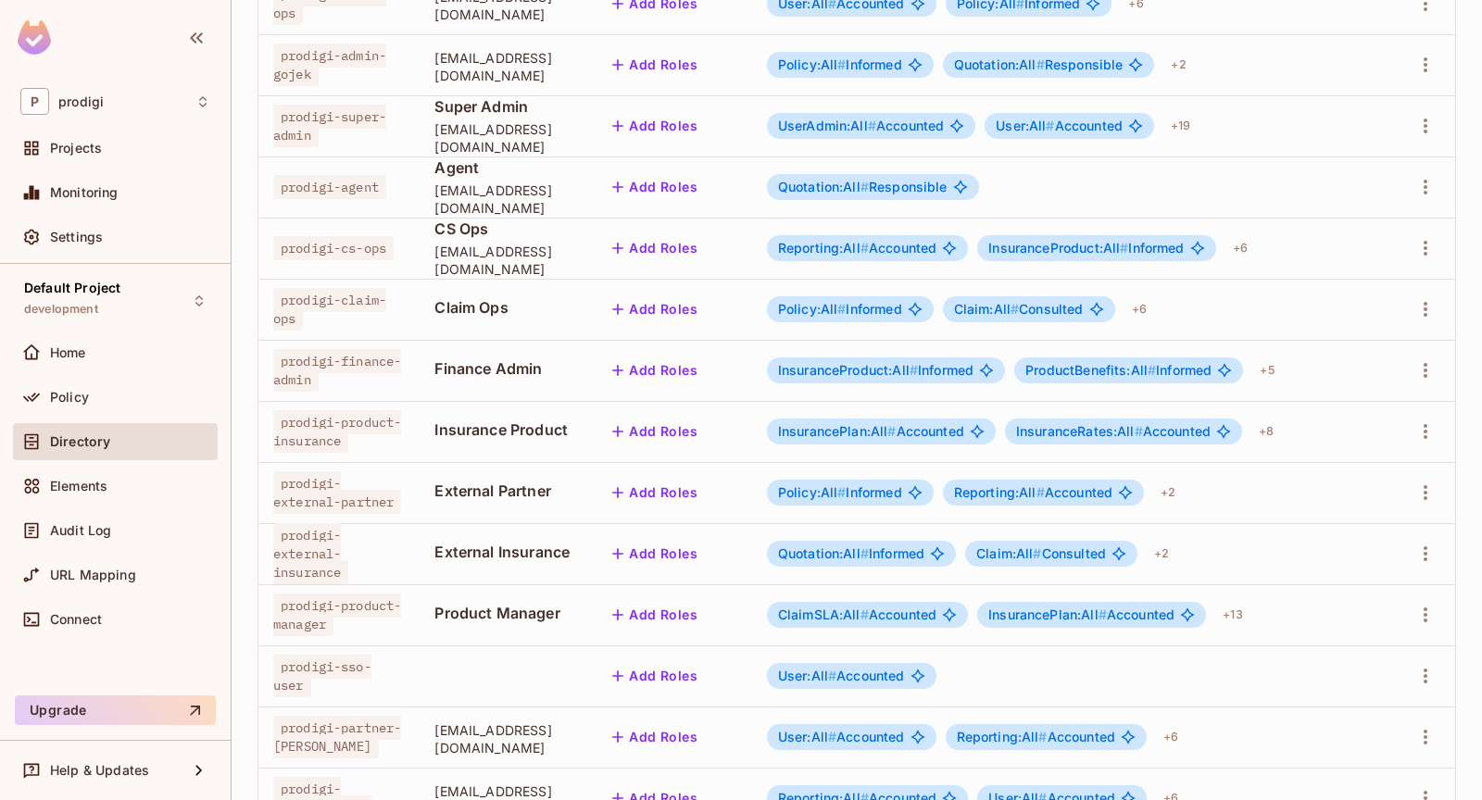
scroll to position [0, 0]
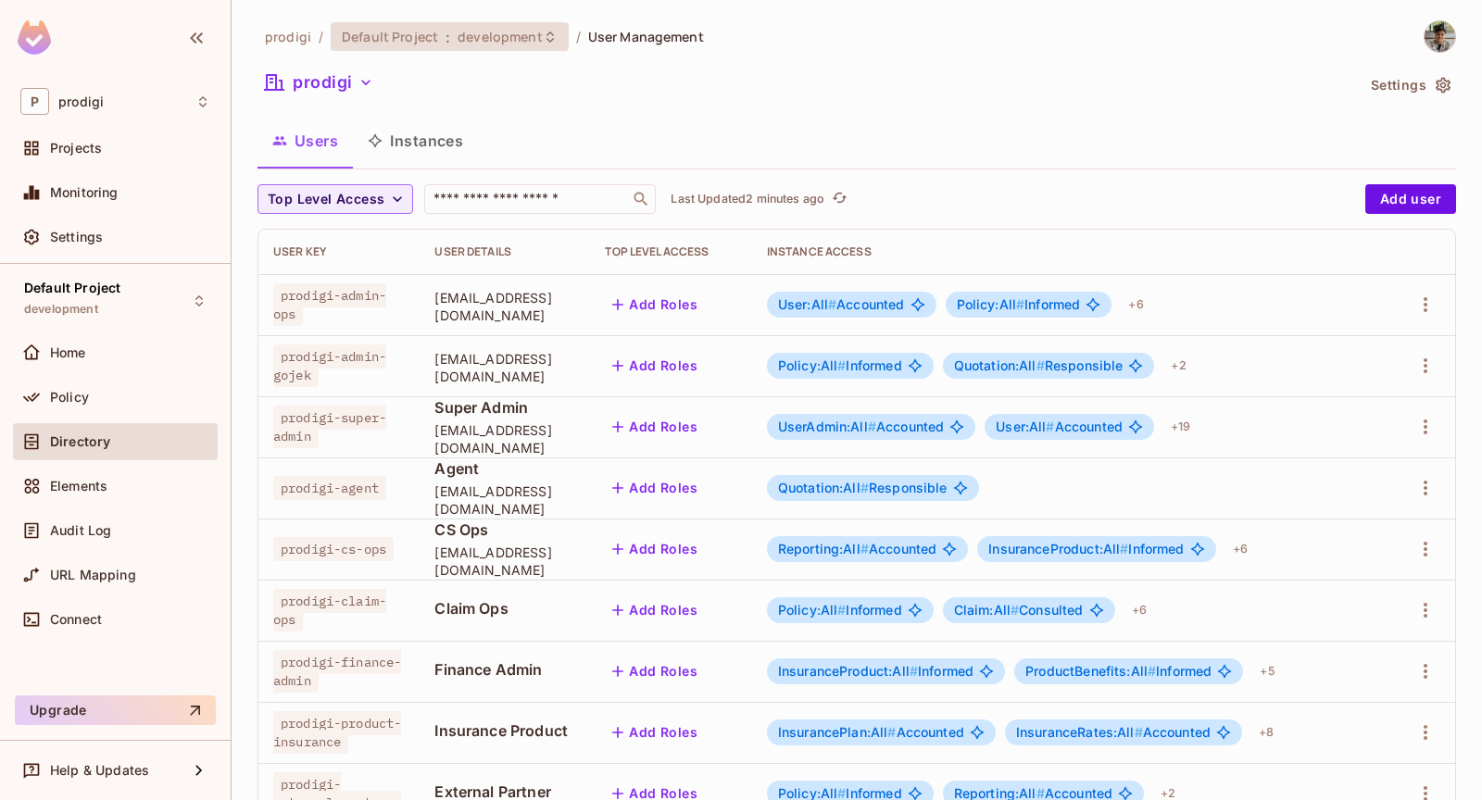
click at [521, 31] on span "development" at bounding box center [500, 37] width 84 height 18
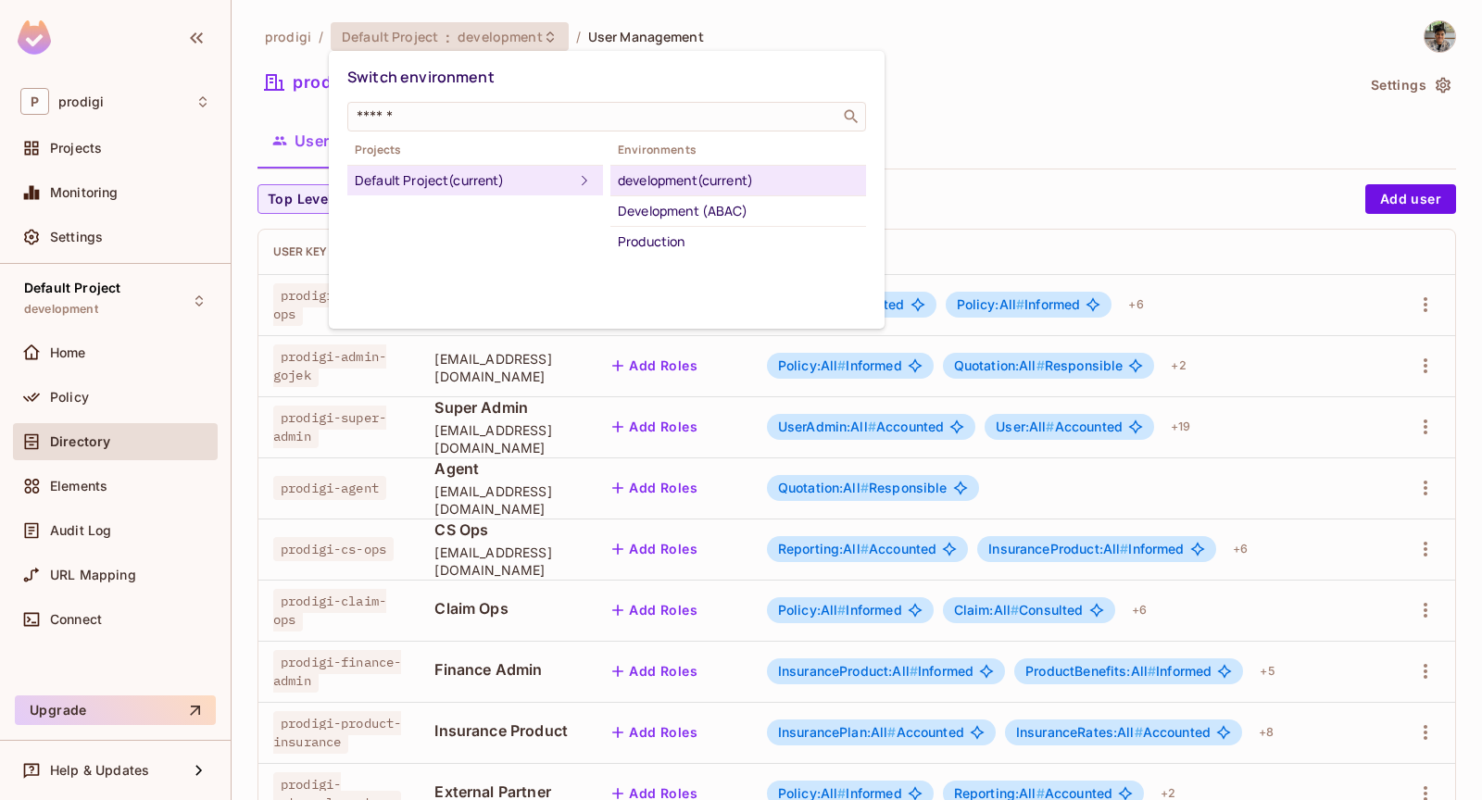
click at [521, 31] on div at bounding box center [741, 400] width 1482 height 800
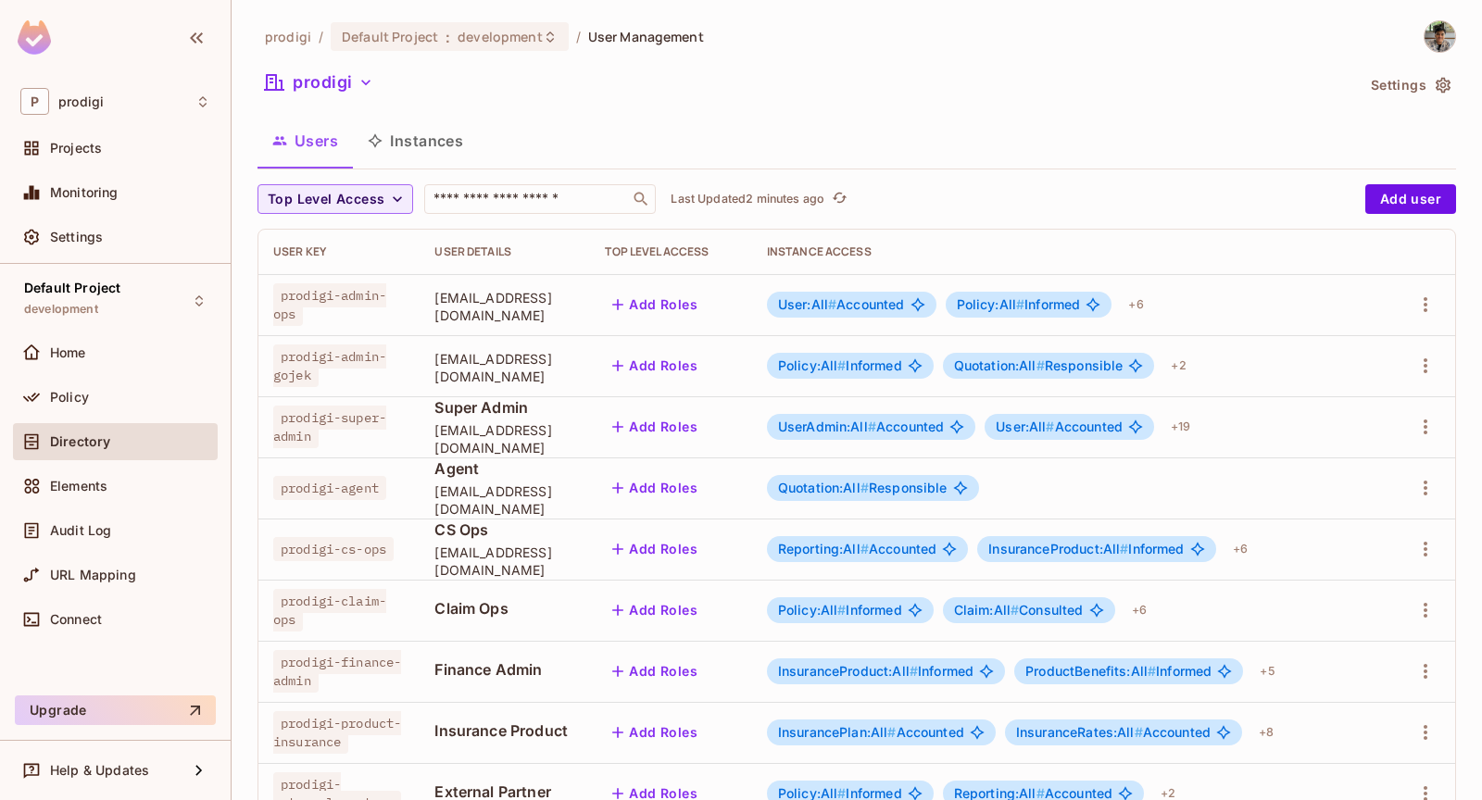
click at [537, 582] on td "Claim Ops" at bounding box center [505, 610] width 170 height 61
